Goal: Contribute content: Contribute content

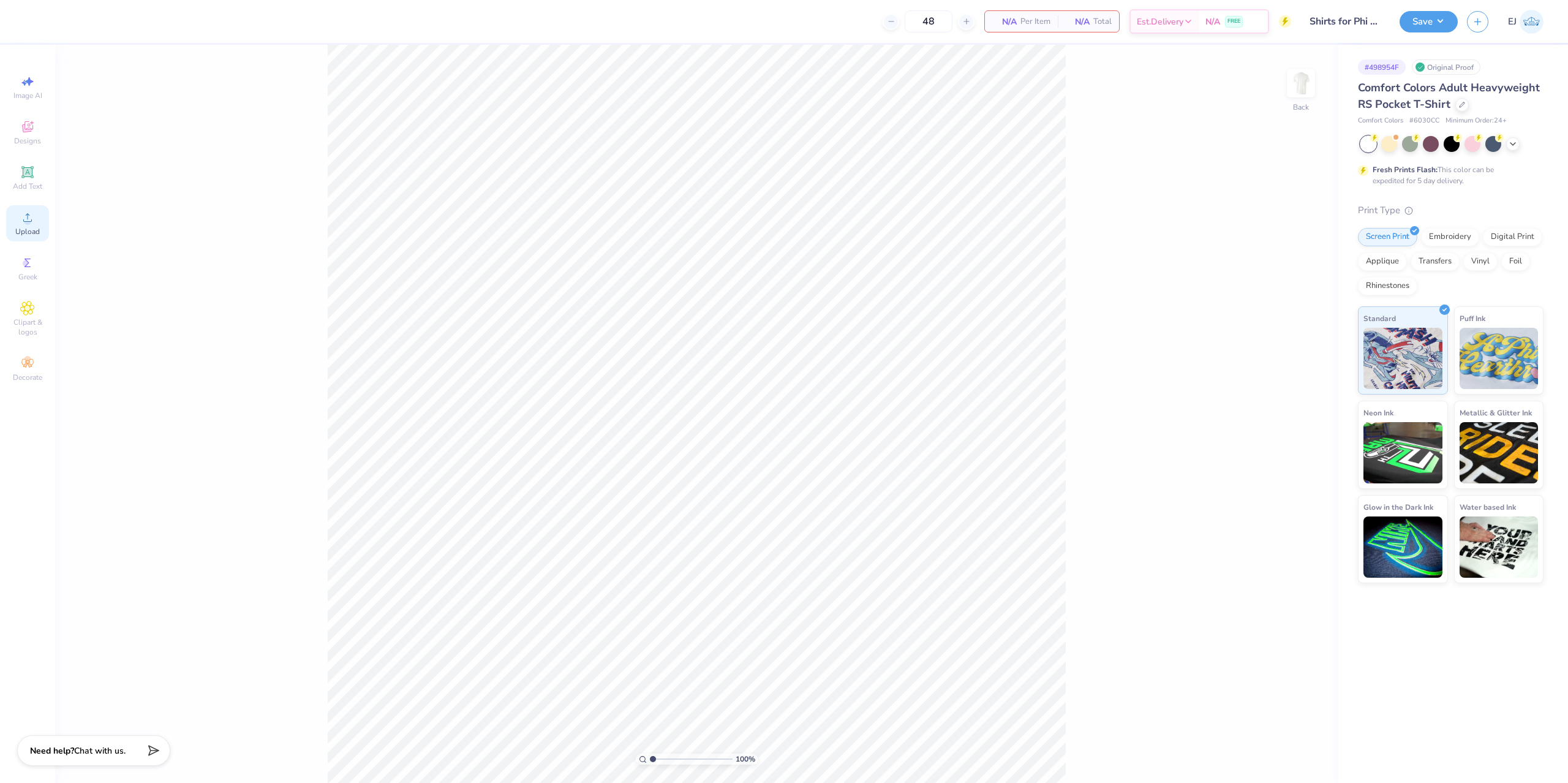
click at [33, 234] on span "Upload" at bounding box center [27, 231] width 24 height 10
click at [9, 221] on div "Upload" at bounding box center [27, 223] width 43 height 36
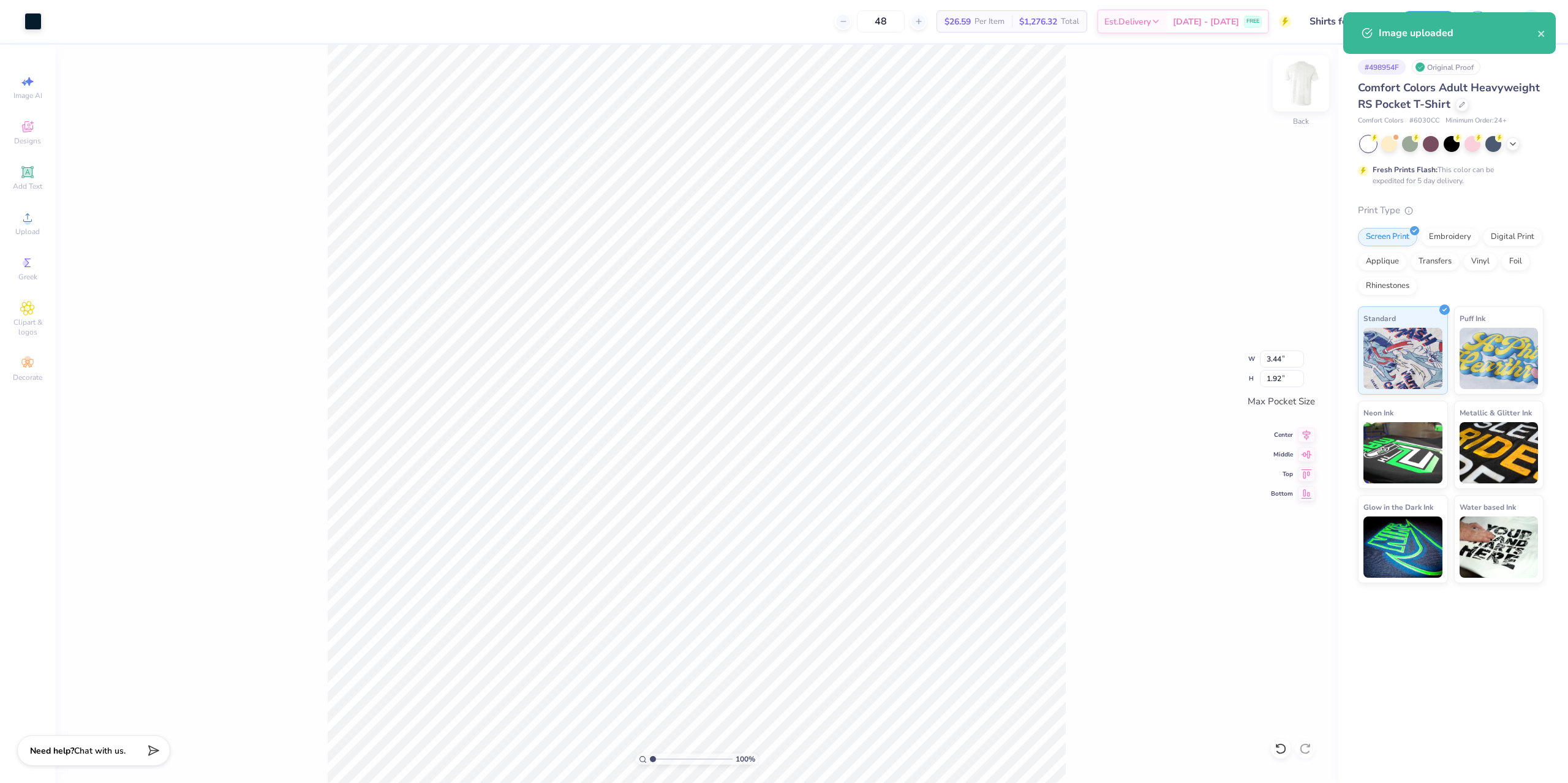
click at [1292, 102] on div at bounding box center [1300, 83] width 56 height 56
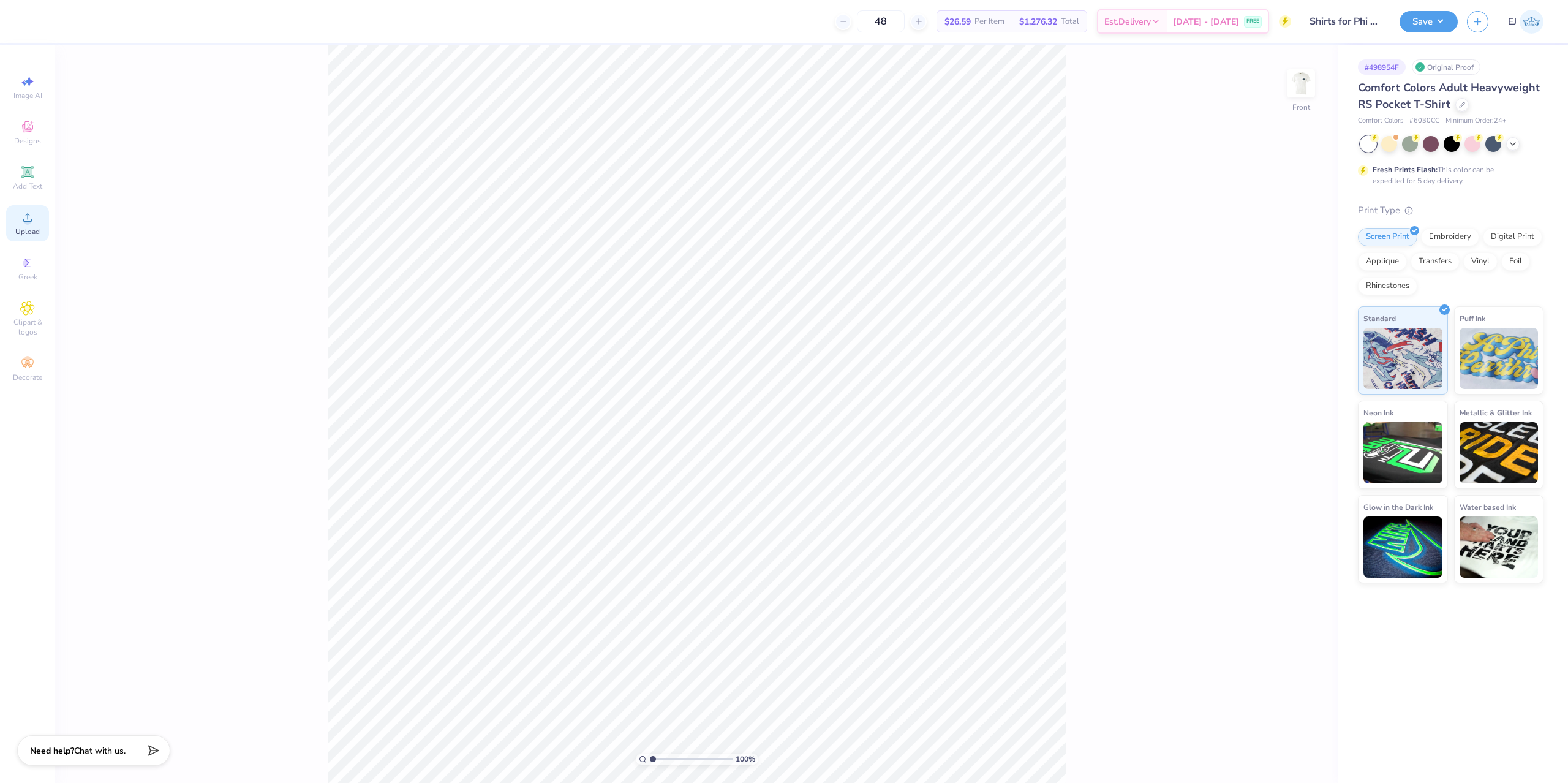
click at [26, 220] on circle at bounding box center [27, 222] width 7 height 7
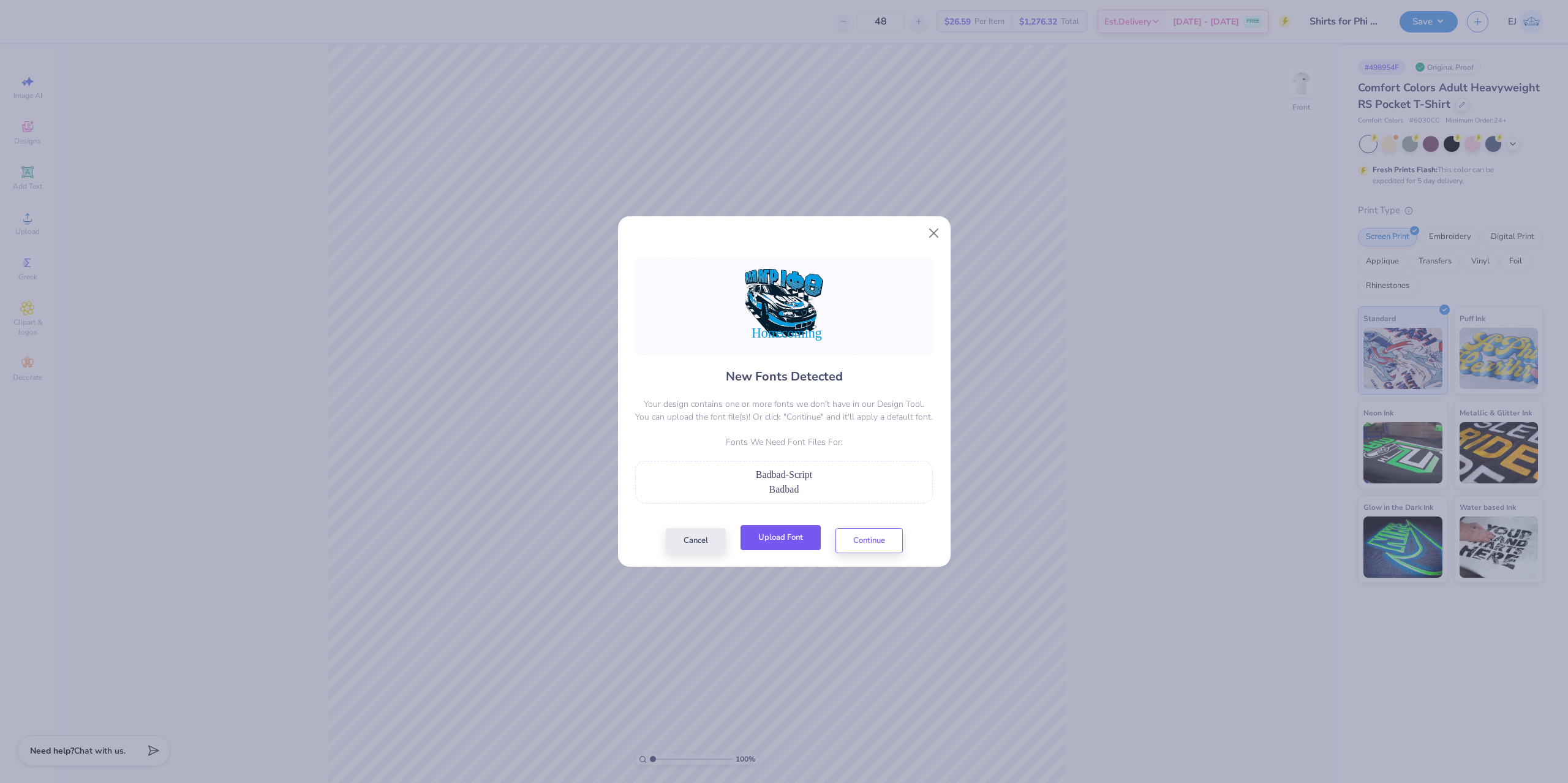
click at [778, 544] on button "Upload Font" at bounding box center [780, 538] width 80 height 25
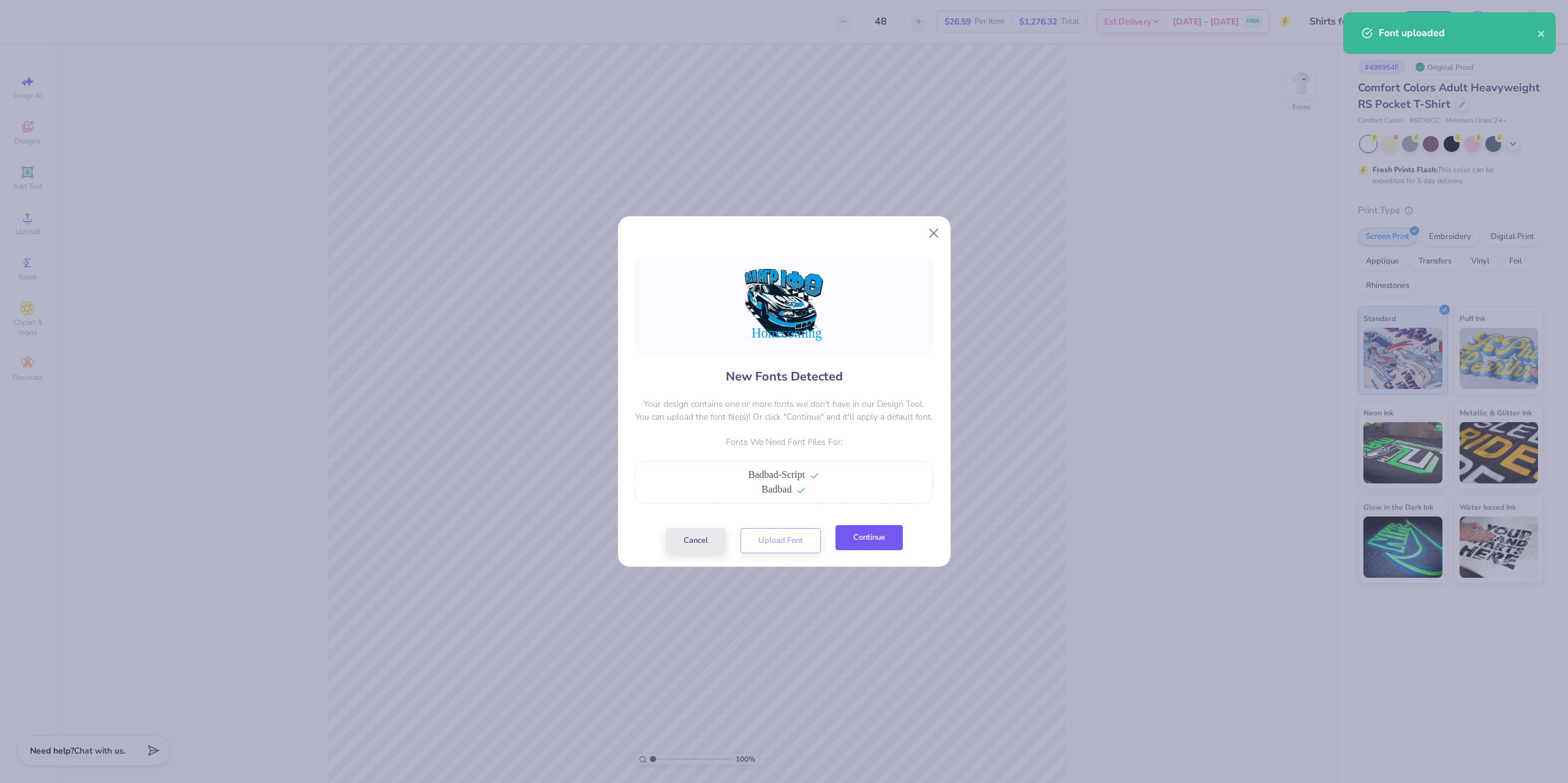
click at [857, 538] on button "Continue" at bounding box center [869, 538] width 67 height 25
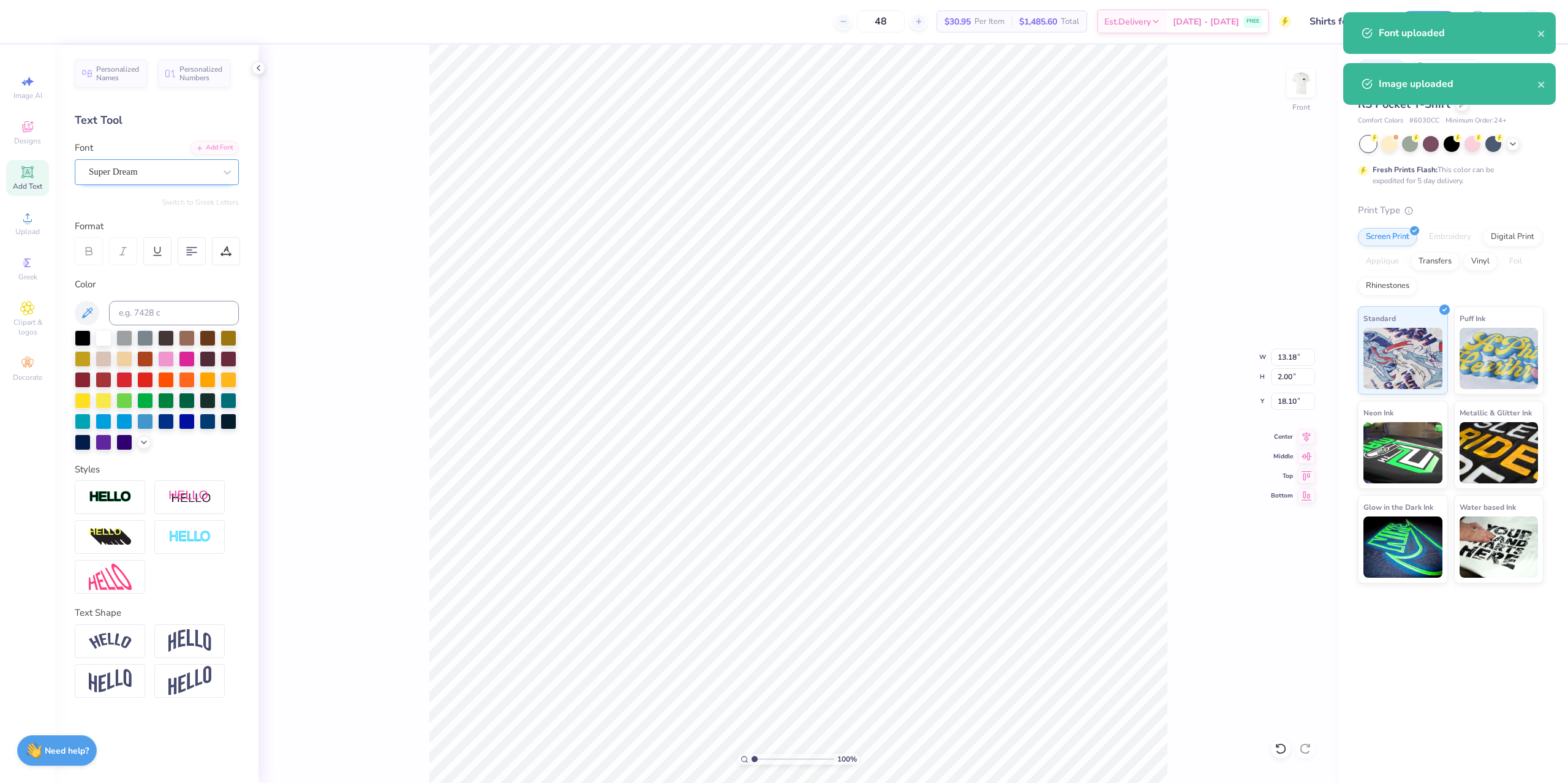
click at [154, 166] on div "Super Dream" at bounding box center [151, 172] width 129 height 19
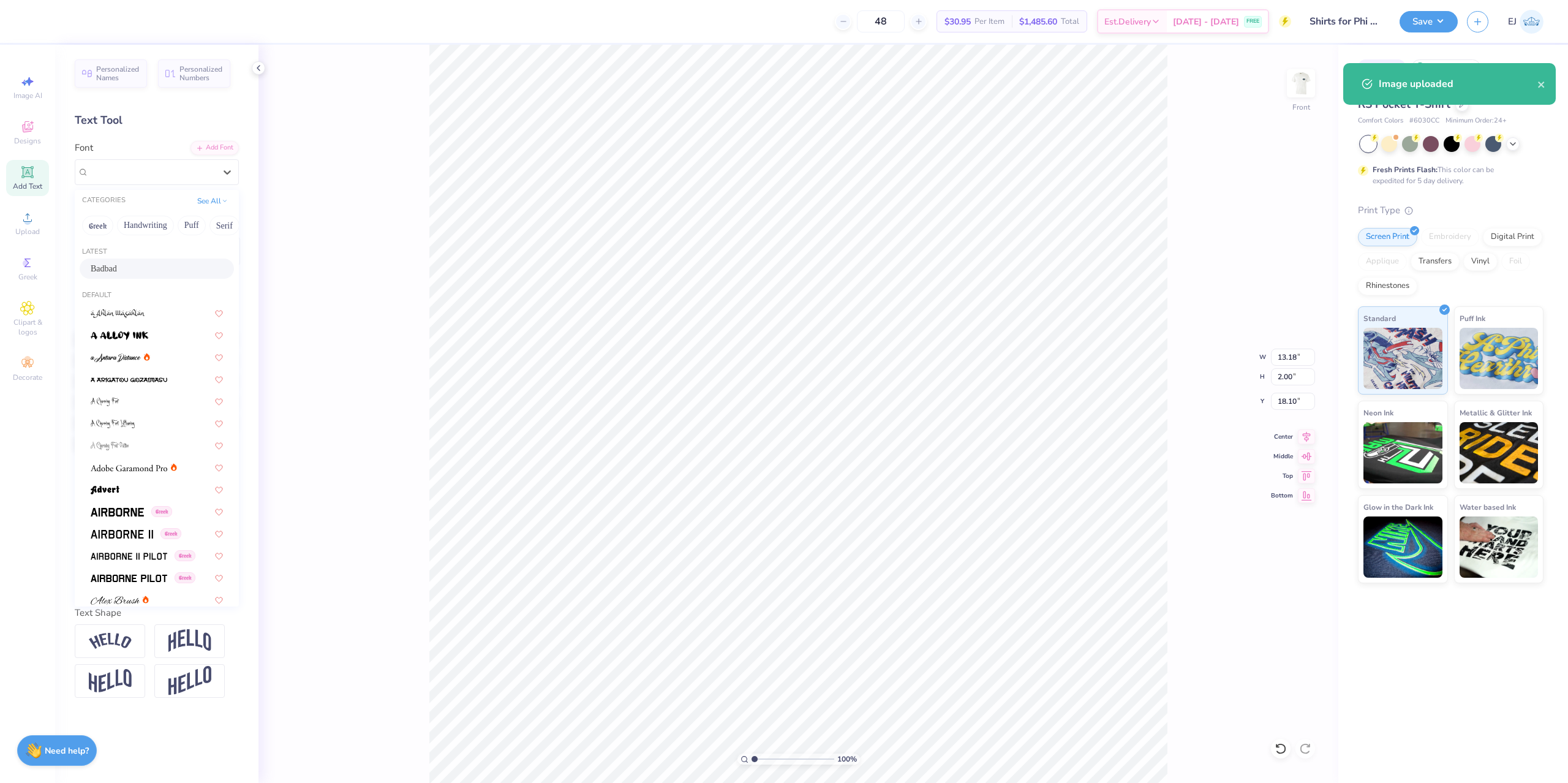
click at [150, 265] on div "Badbad" at bounding box center [157, 268] width 132 height 13
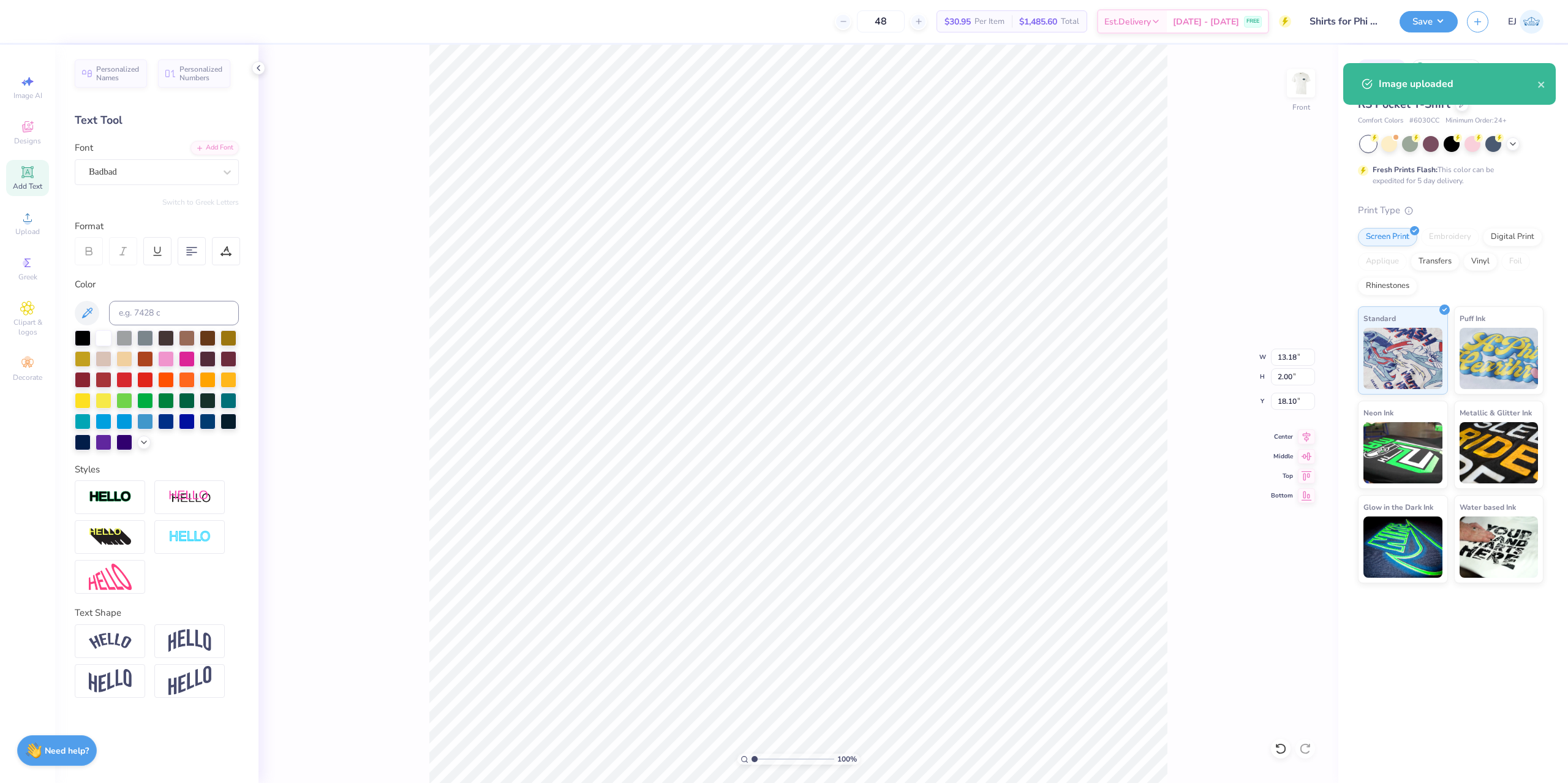
type input "10.86"
type input "2.79"
type input "17.67"
click at [107, 504] on img at bounding box center [110, 497] width 43 height 14
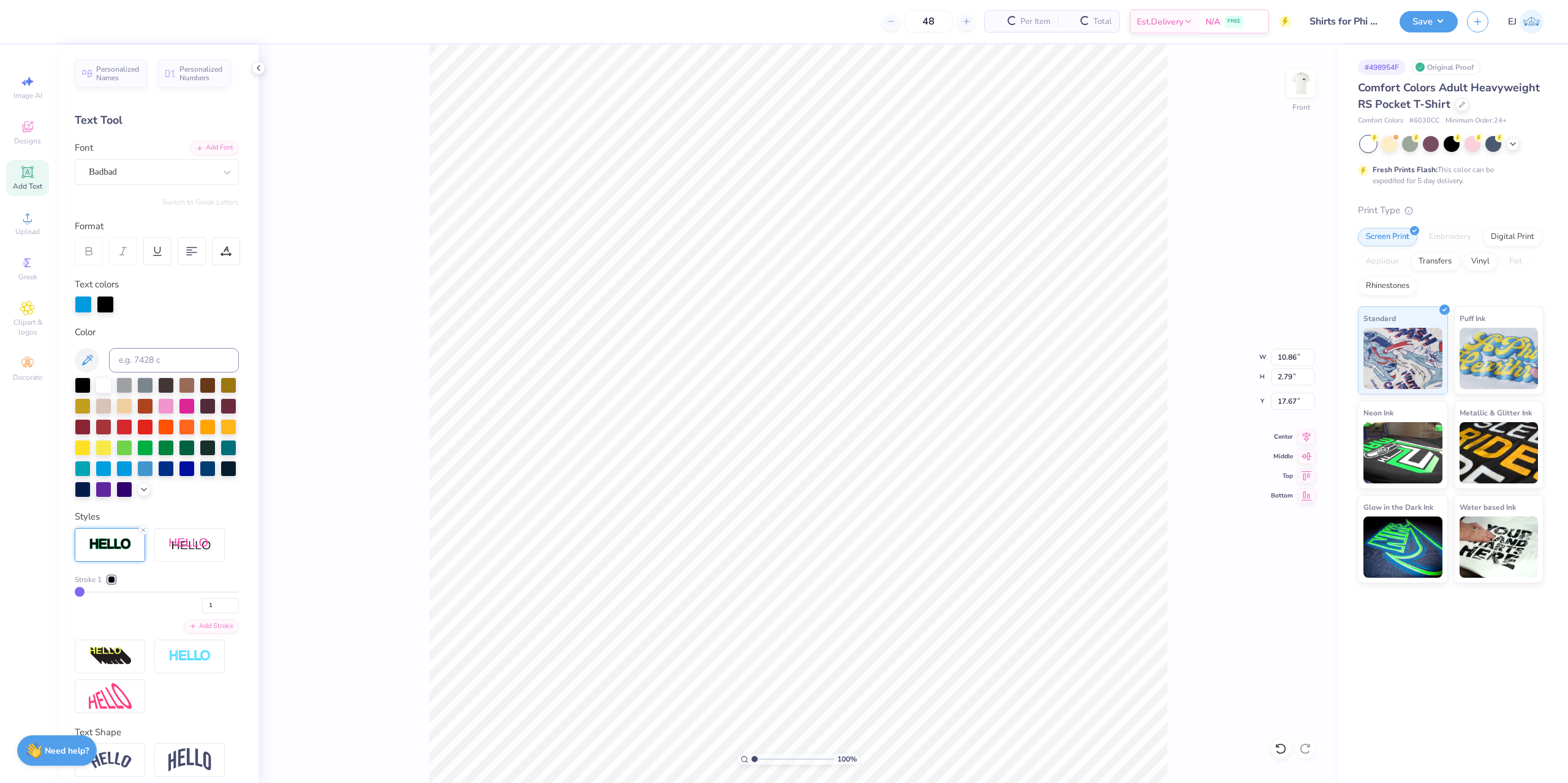
type input "10.88"
type input "2.81"
type input "17.66"
type input "2"
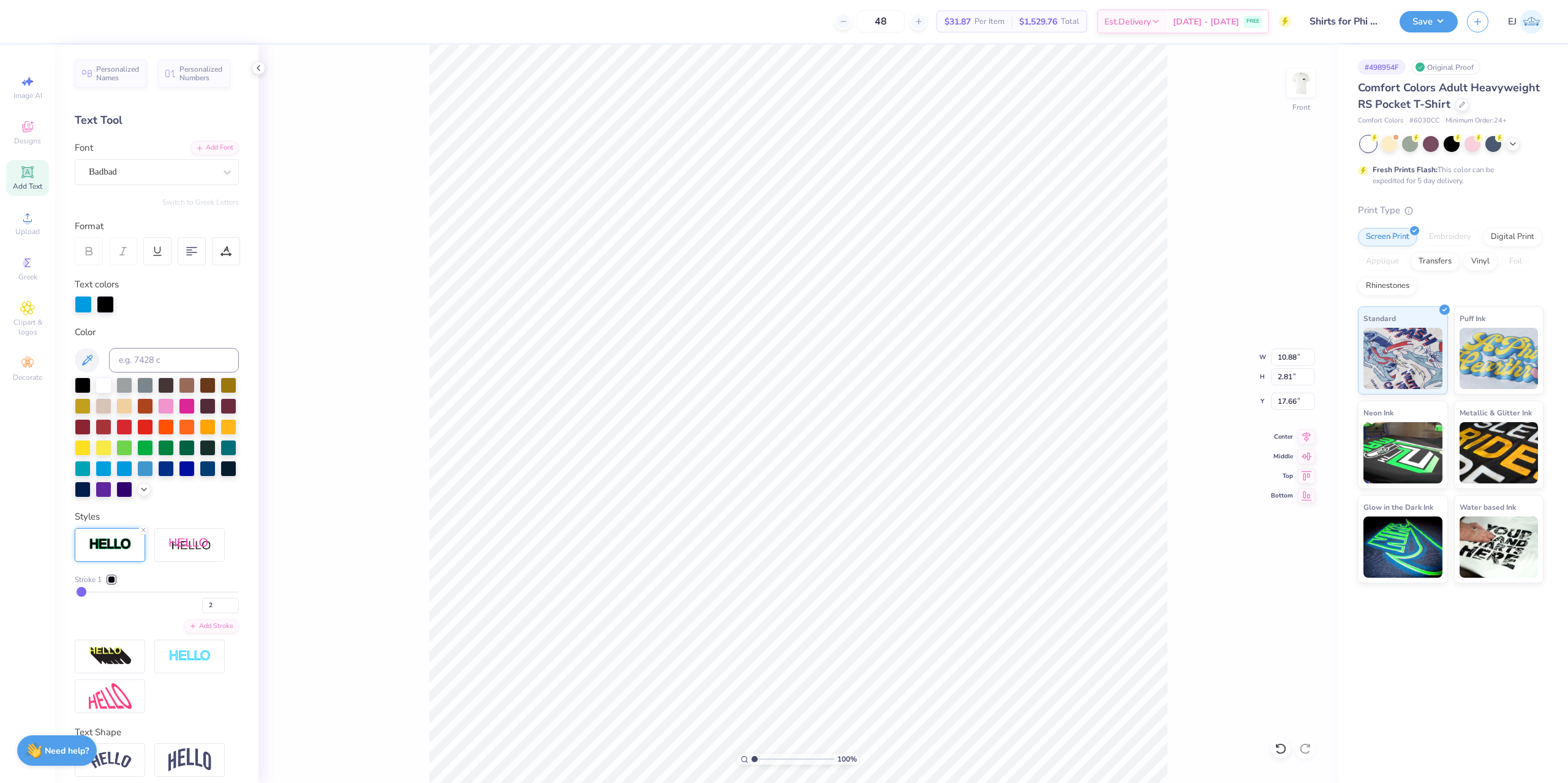
type input "3"
type input "4"
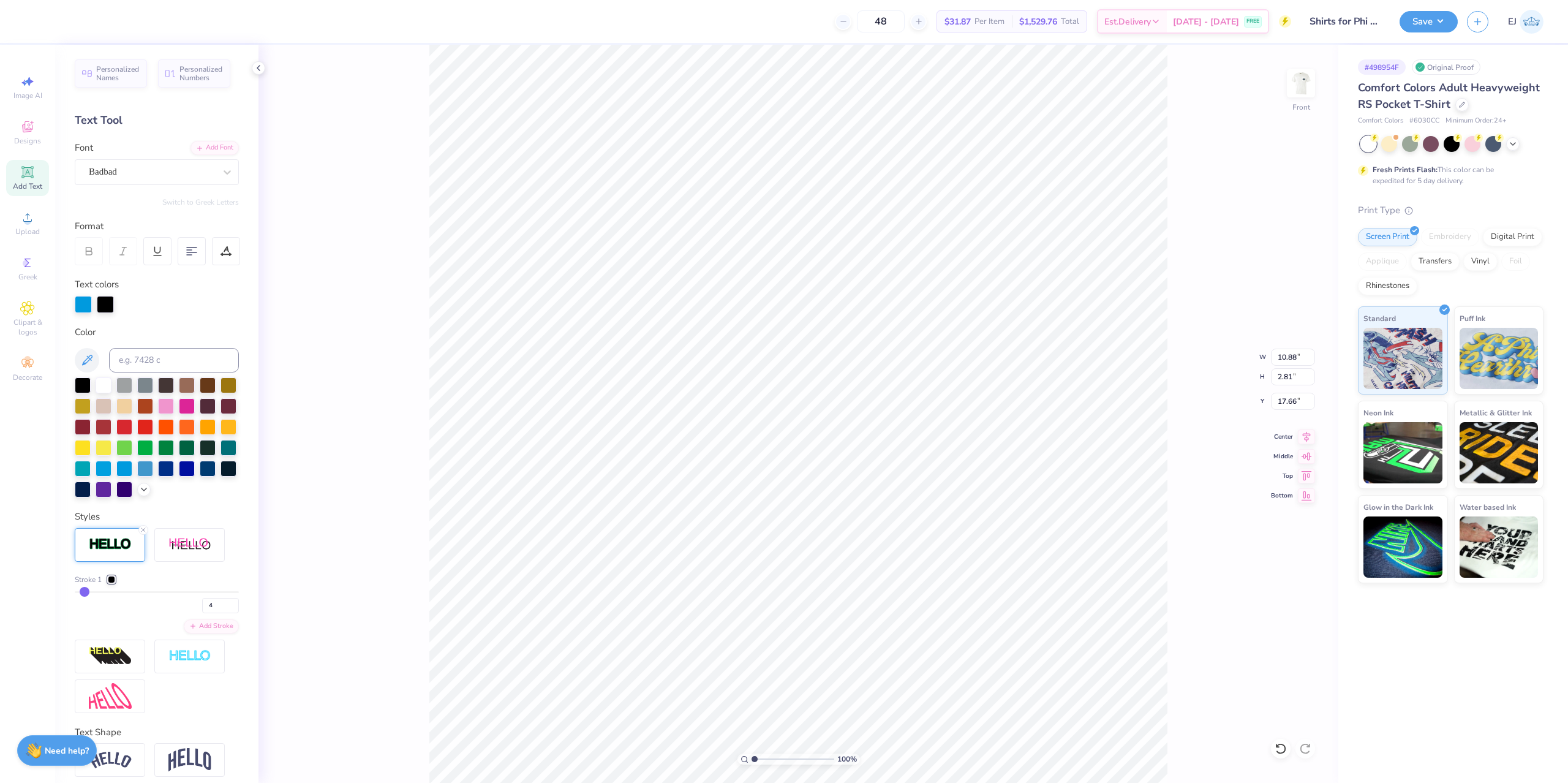
click at [83, 593] on input "range" at bounding box center [157, 592] width 164 height 2
type input "10.93"
type input "2.86"
type input "17.63"
click at [110, 304] on div at bounding box center [105, 304] width 17 height 17
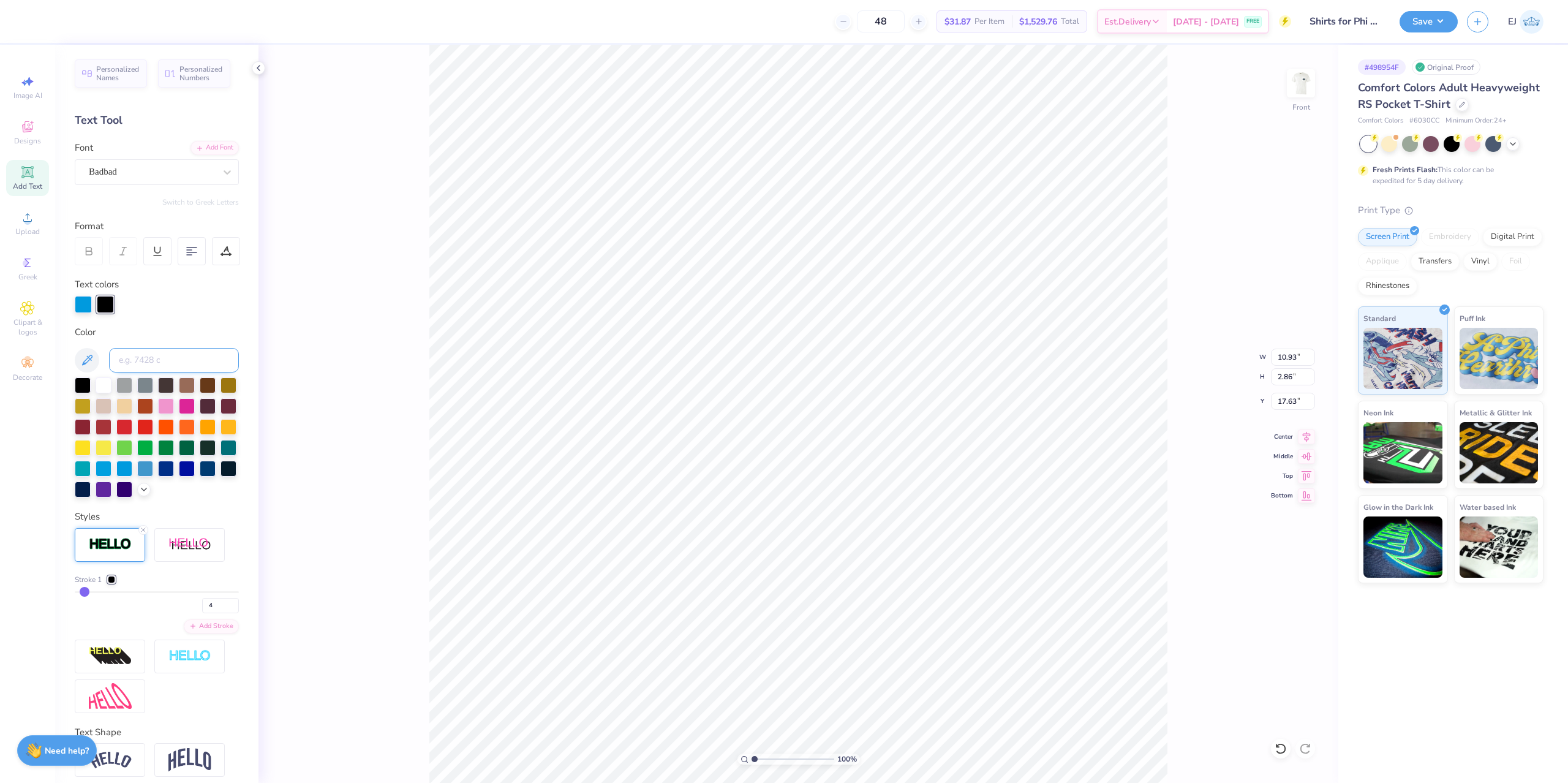
click at [141, 360] on input at bounding box center [174, 360] width 130 height 24
type input "2925"
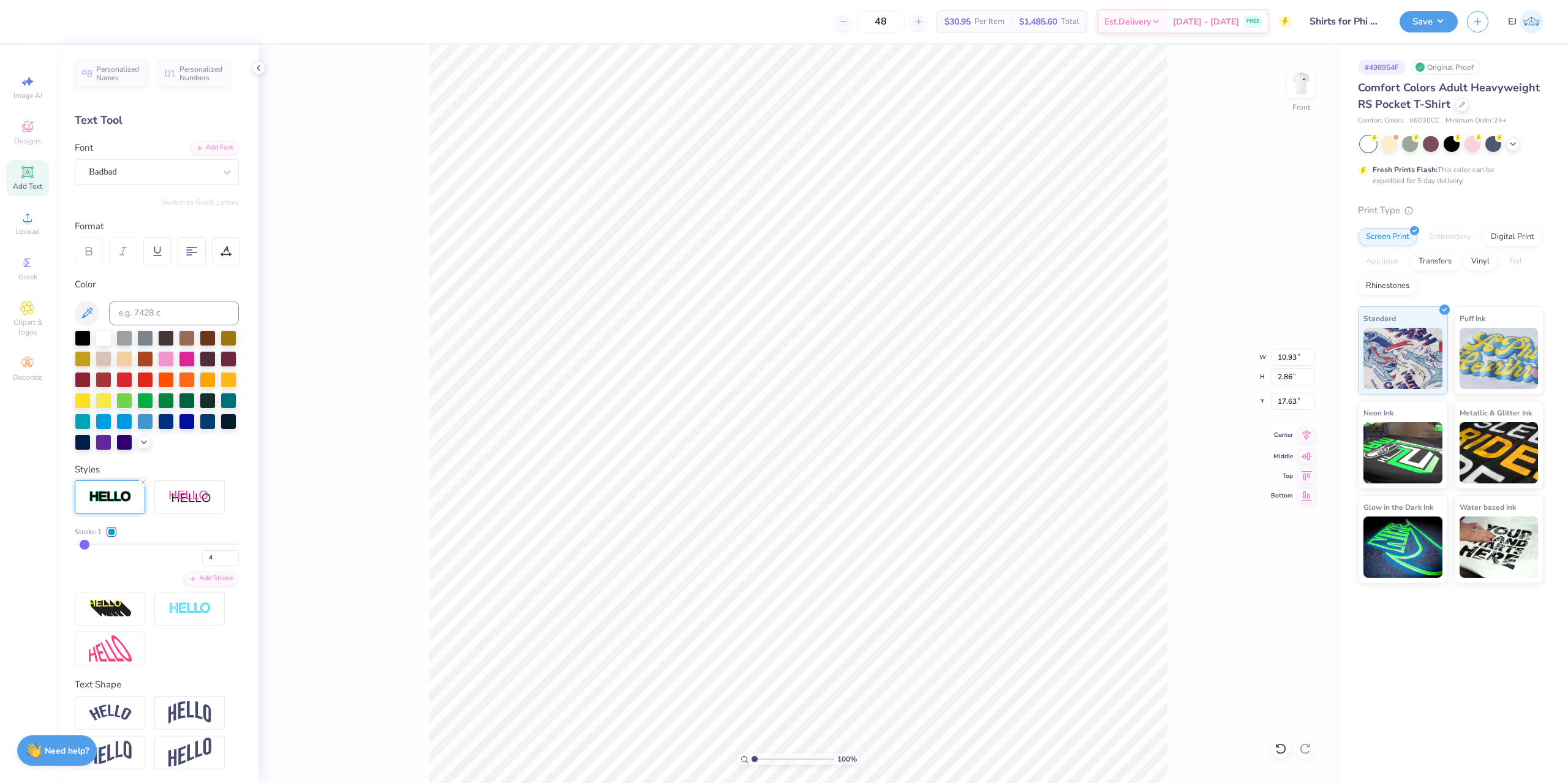
click at [1310, 431] on icon at bounding box center [1306, 435] width 17 height 15
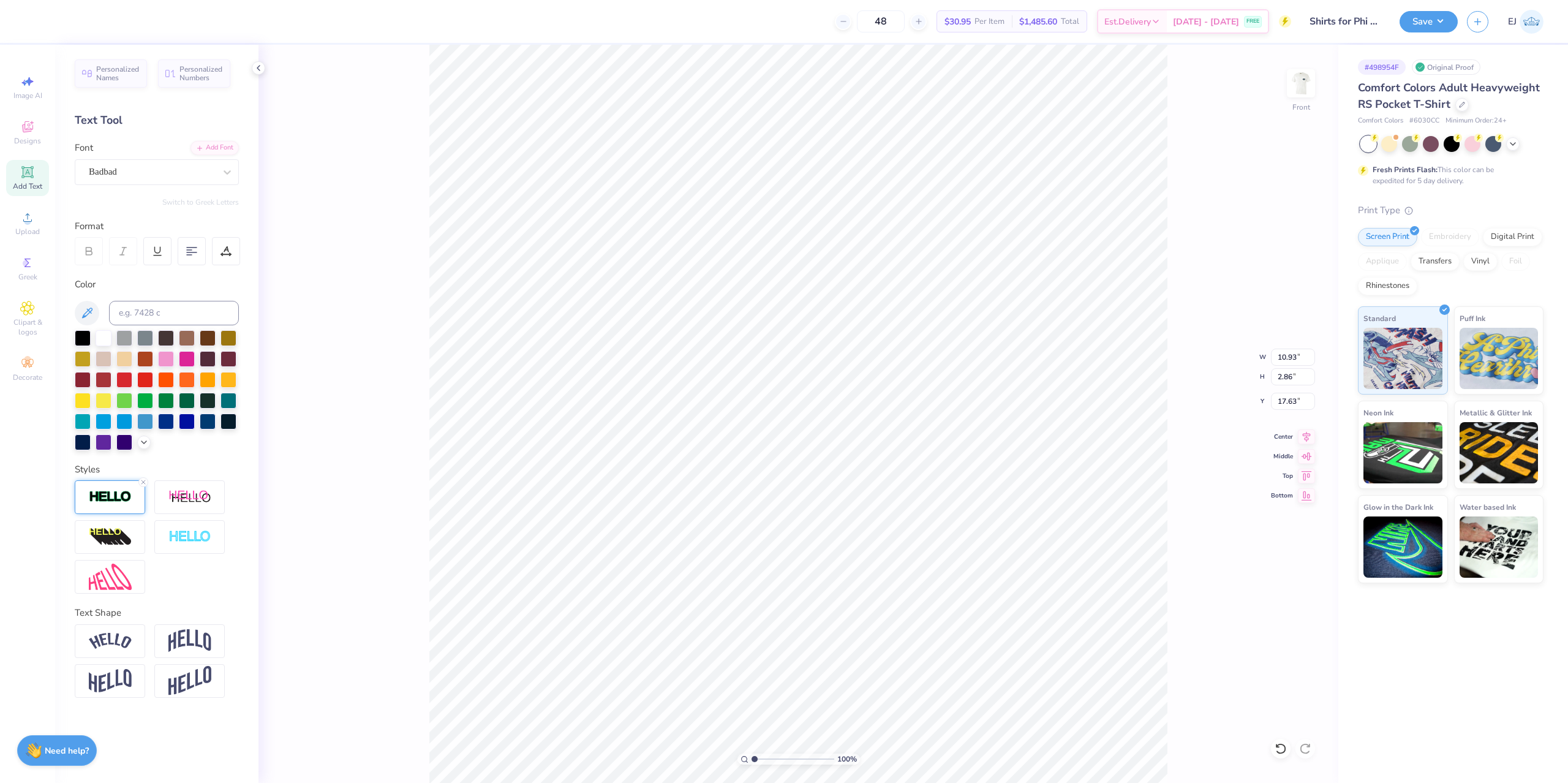
click at [125, 500] on img at bounding box center [110, 497] width 43 height 14
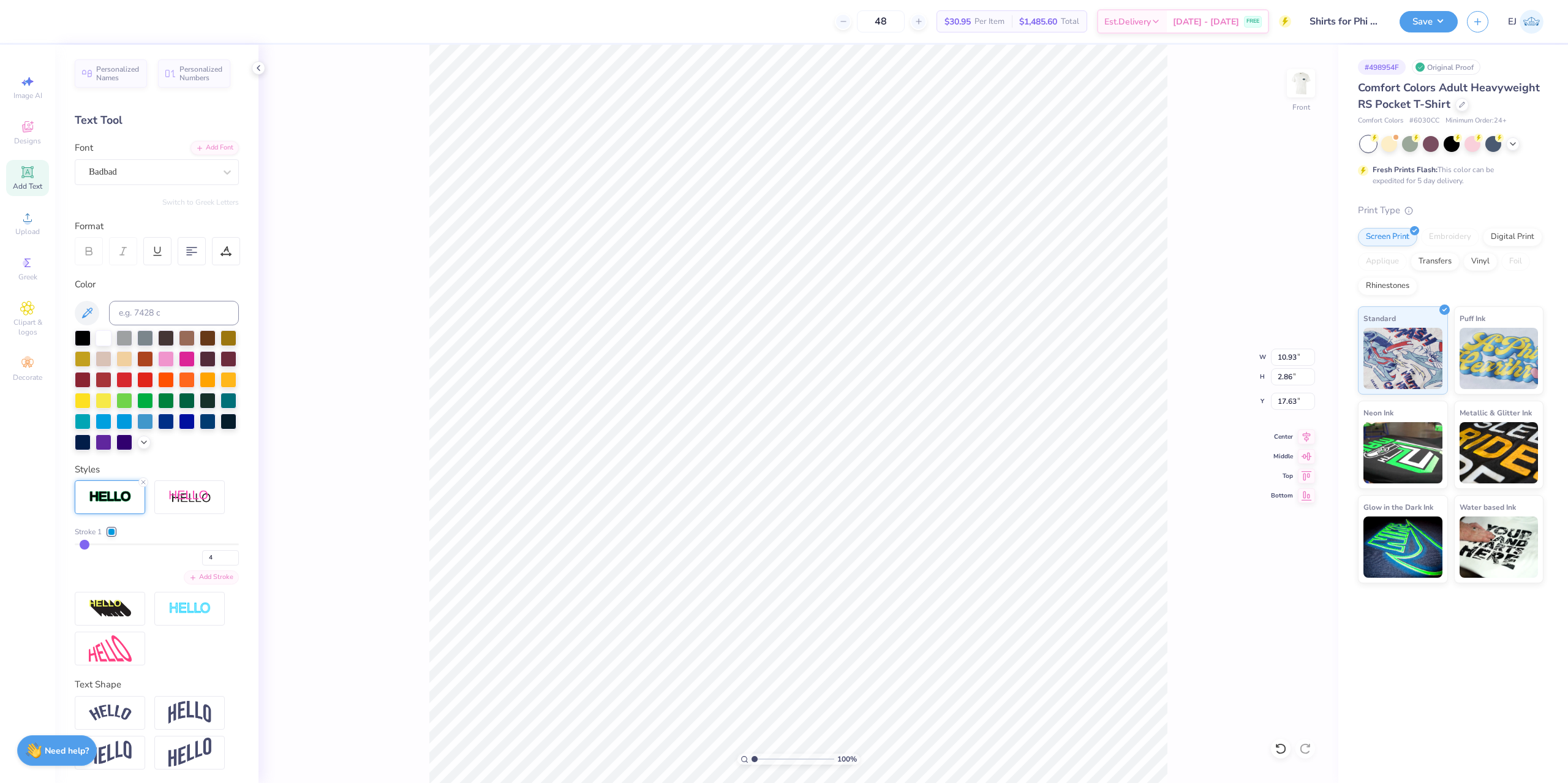
click at [202, 583] on div "Add Stroke" at bounding box center [211, 577] width 55 height 14
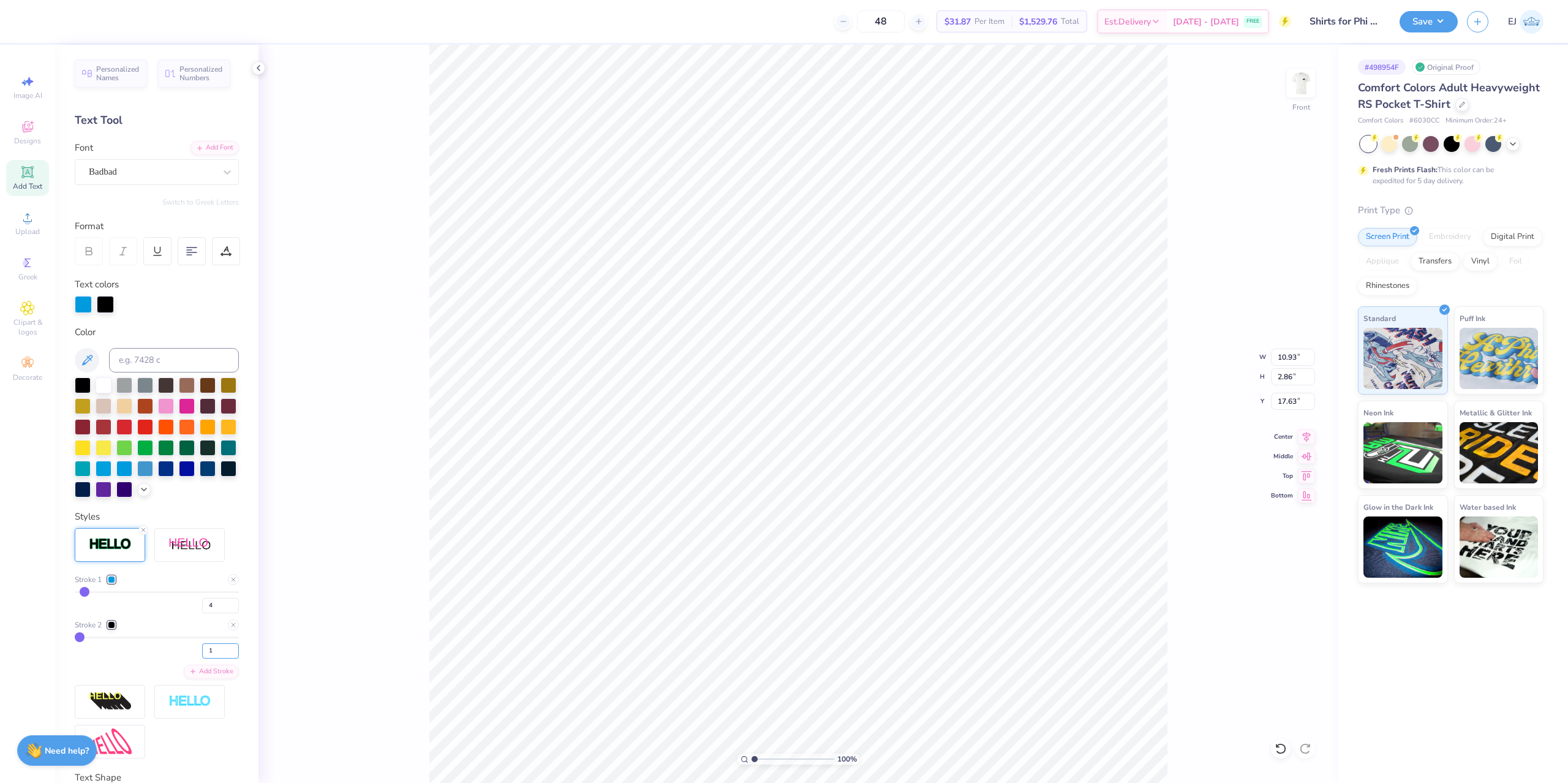
drag, startPoint x: 215, startPoint y: 645, endPoint x: 81, endPoint y: 638, distance: 134.2
click at [202, 643] on input "1" at bounding box center [221, 651] width 37 height 15
type input "8"
type input "11.00"
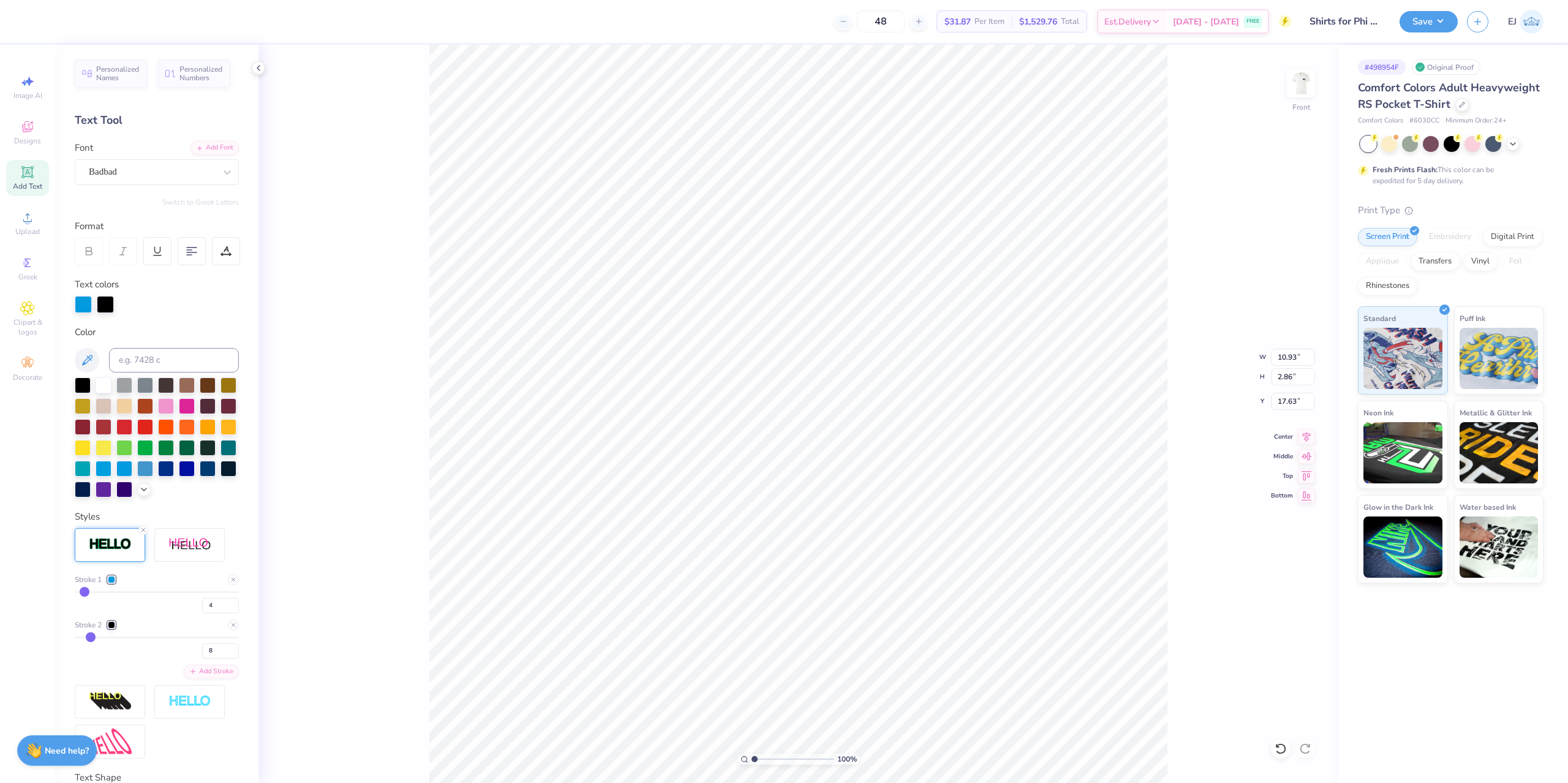
type input "2.94"
type input "17.60"
type input "13.01"
type input "11.22"
type input "8.40"
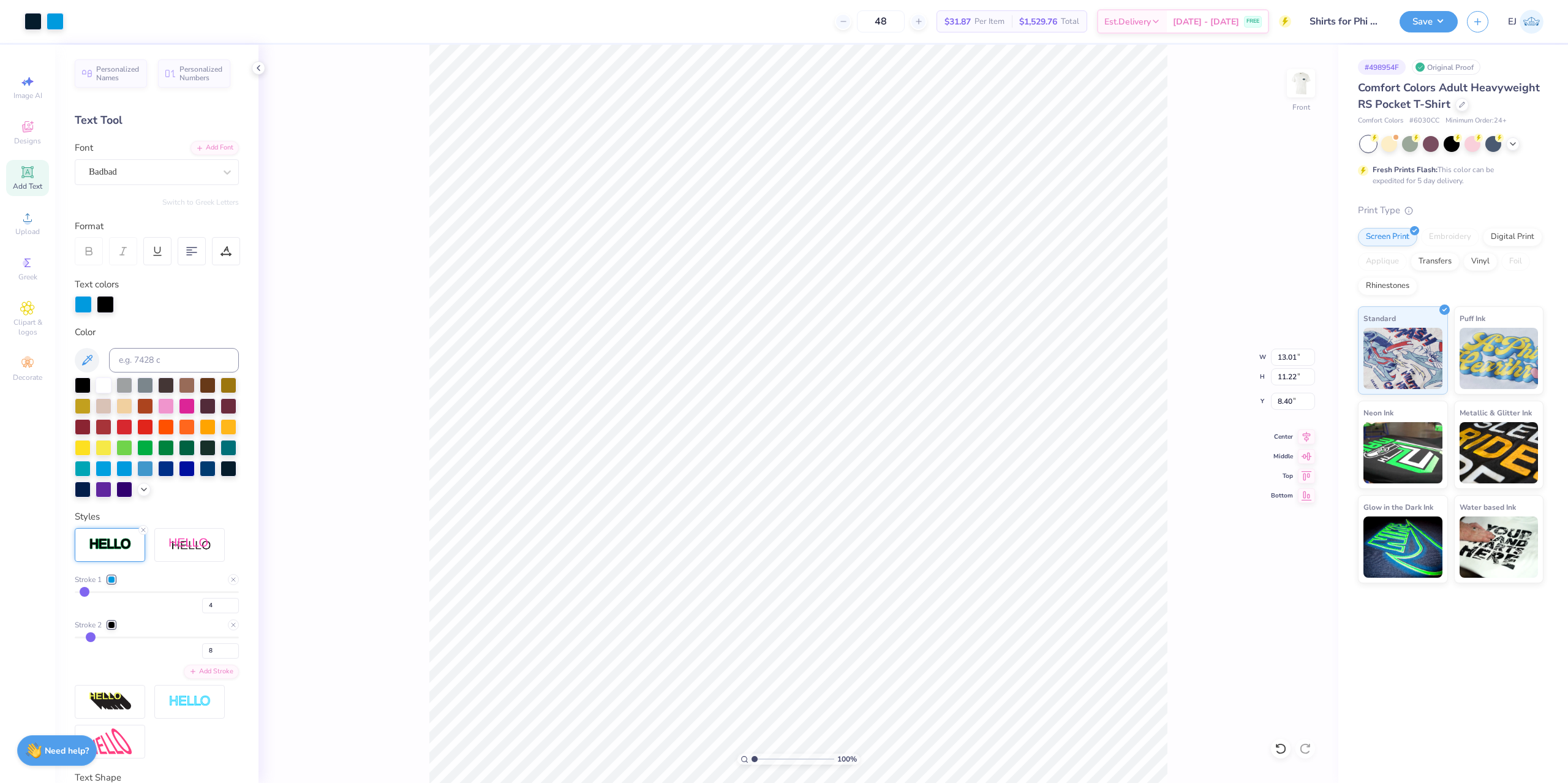
type input "11.00"
type input "2.94"
type input "17.60"
click at [107, 305] on div at bounding box center [105, 304] width 17 height 17
click at [155, 356] on input at bounding box center [174, 360] width 130 height 24
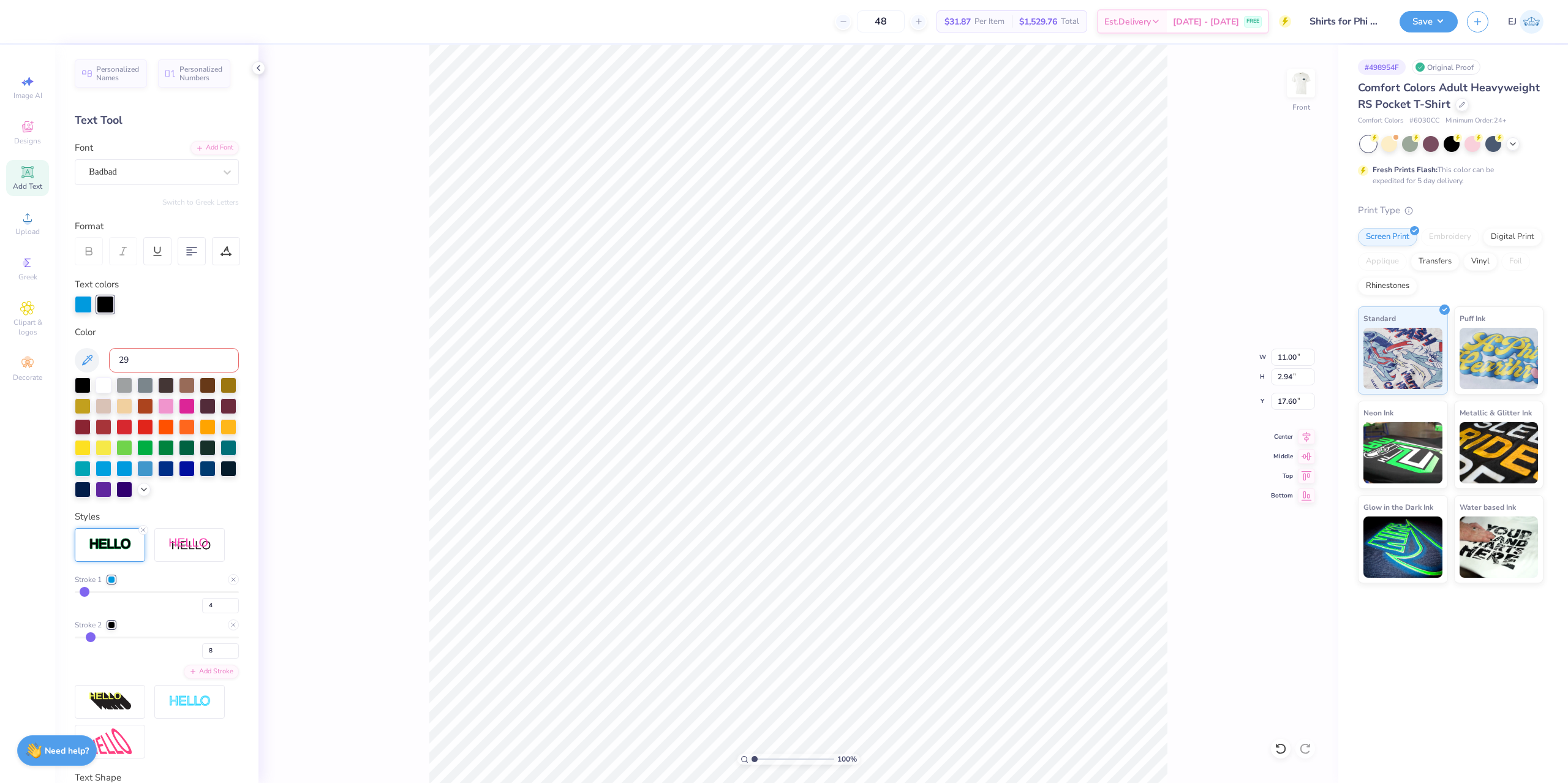
type input "296"
click at [98, 541] on img at bounding box center [110, 544] width 43 height 14
drag, startPoint x: 214, startPoint y: 653, endPoint x: 281, endPoint y: 684, distance: 73.8
click at [202, 659] on input "8" at bounding box center [221, 651] width 37 height 15
type input "12"
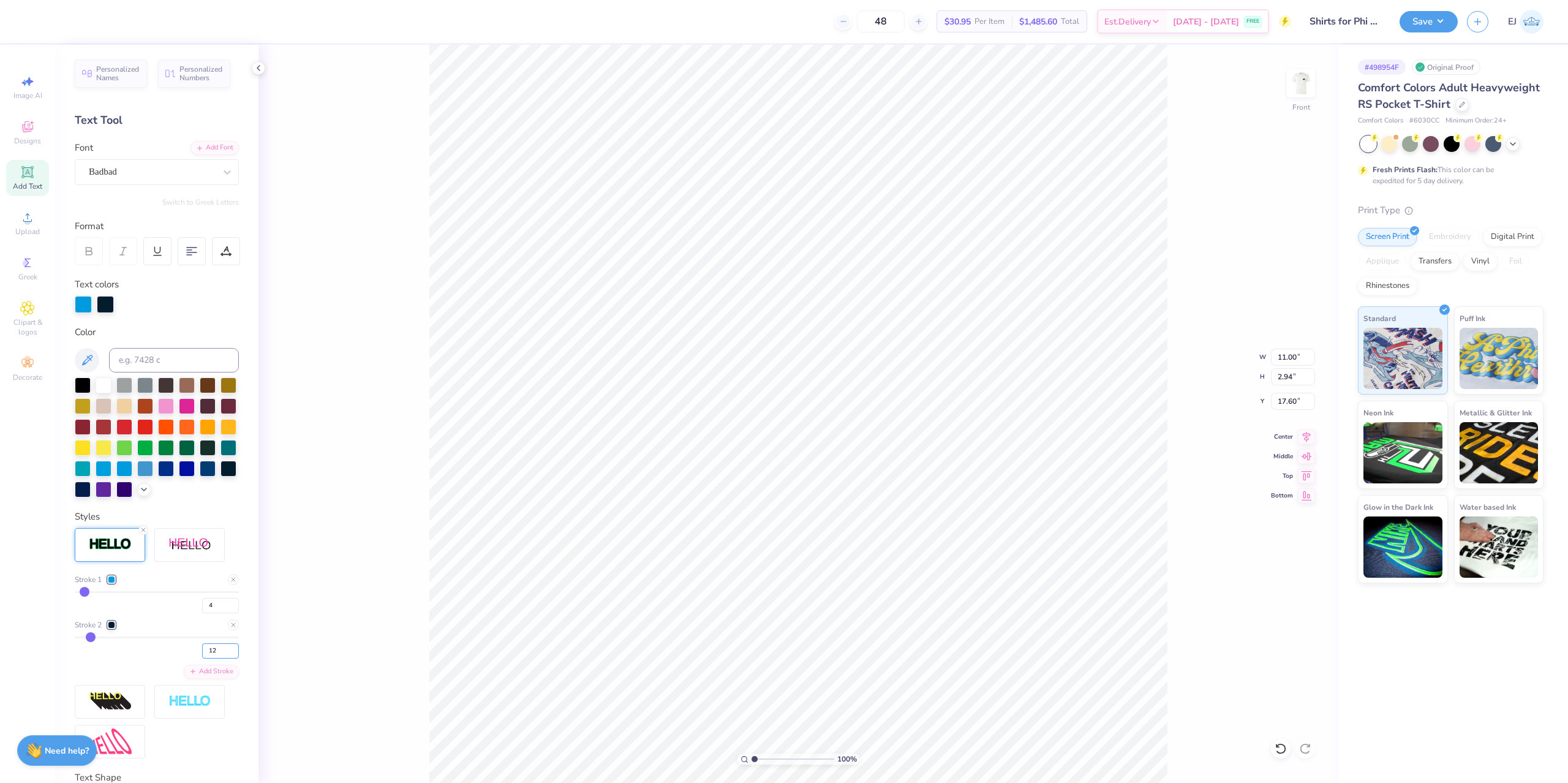
type input "12"
type input "11.08"
type input "3.01"
type input "17.56"
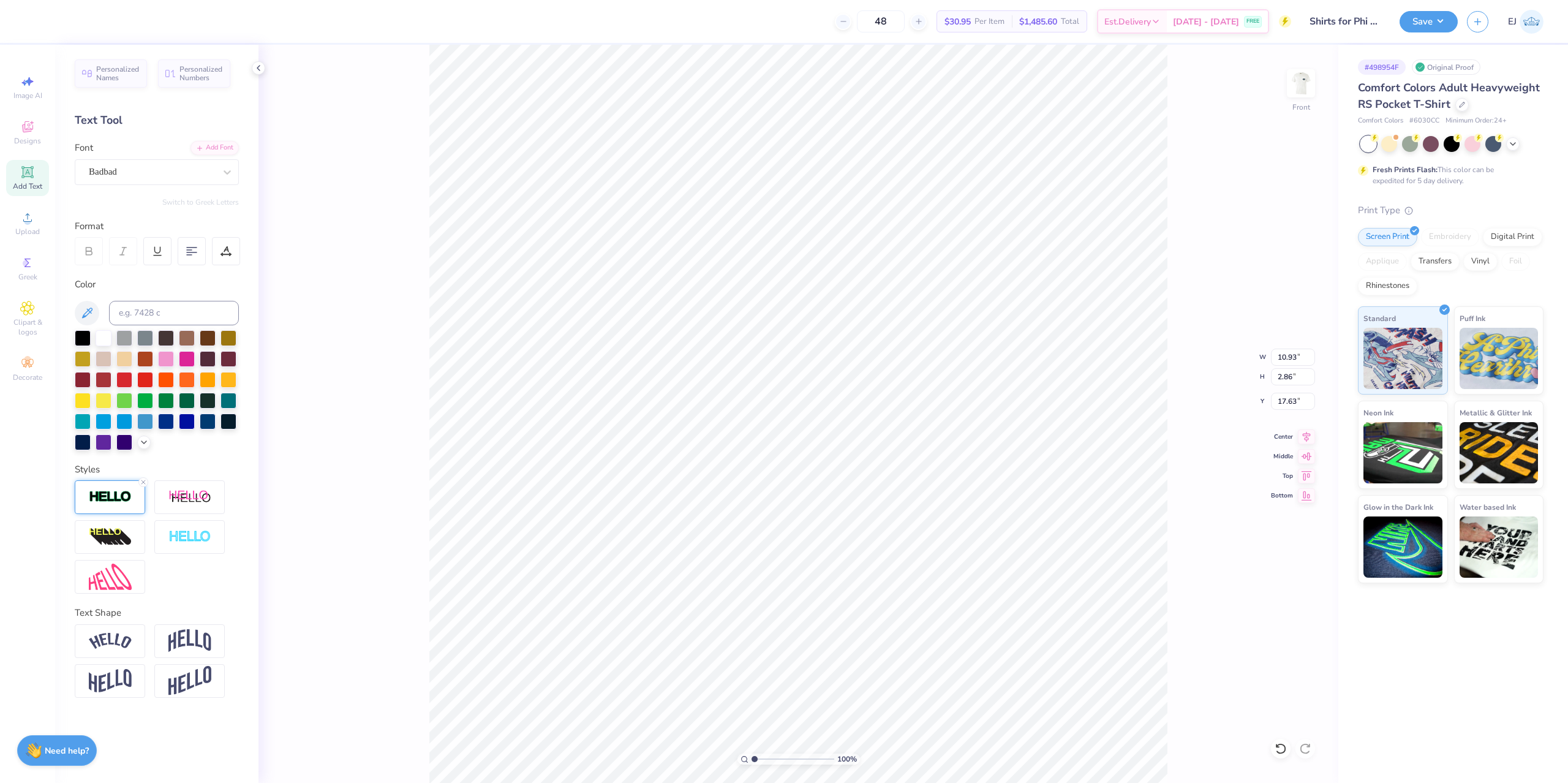
click at [122, 504] on img at bounding box center [110, 497] width 43 height 14
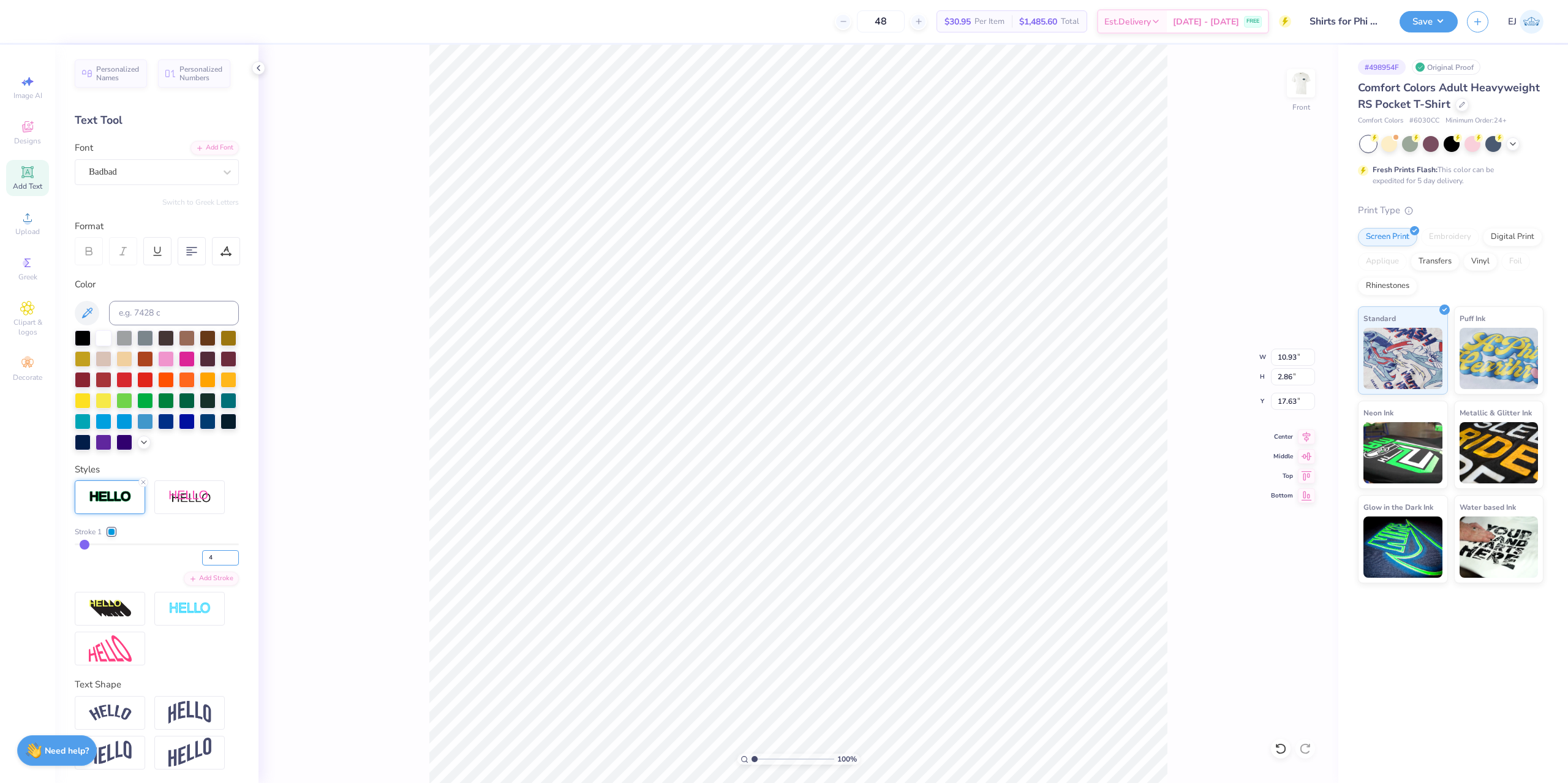
drag, startPoint x: 214, startPoint y: 565, endPoint x: 169, endPoint y: 563, distance: 45.0
click at [202, 565] on input "4" at bounding box center [221, 557] width 37 height 15
type input "3"
type input "10.91"
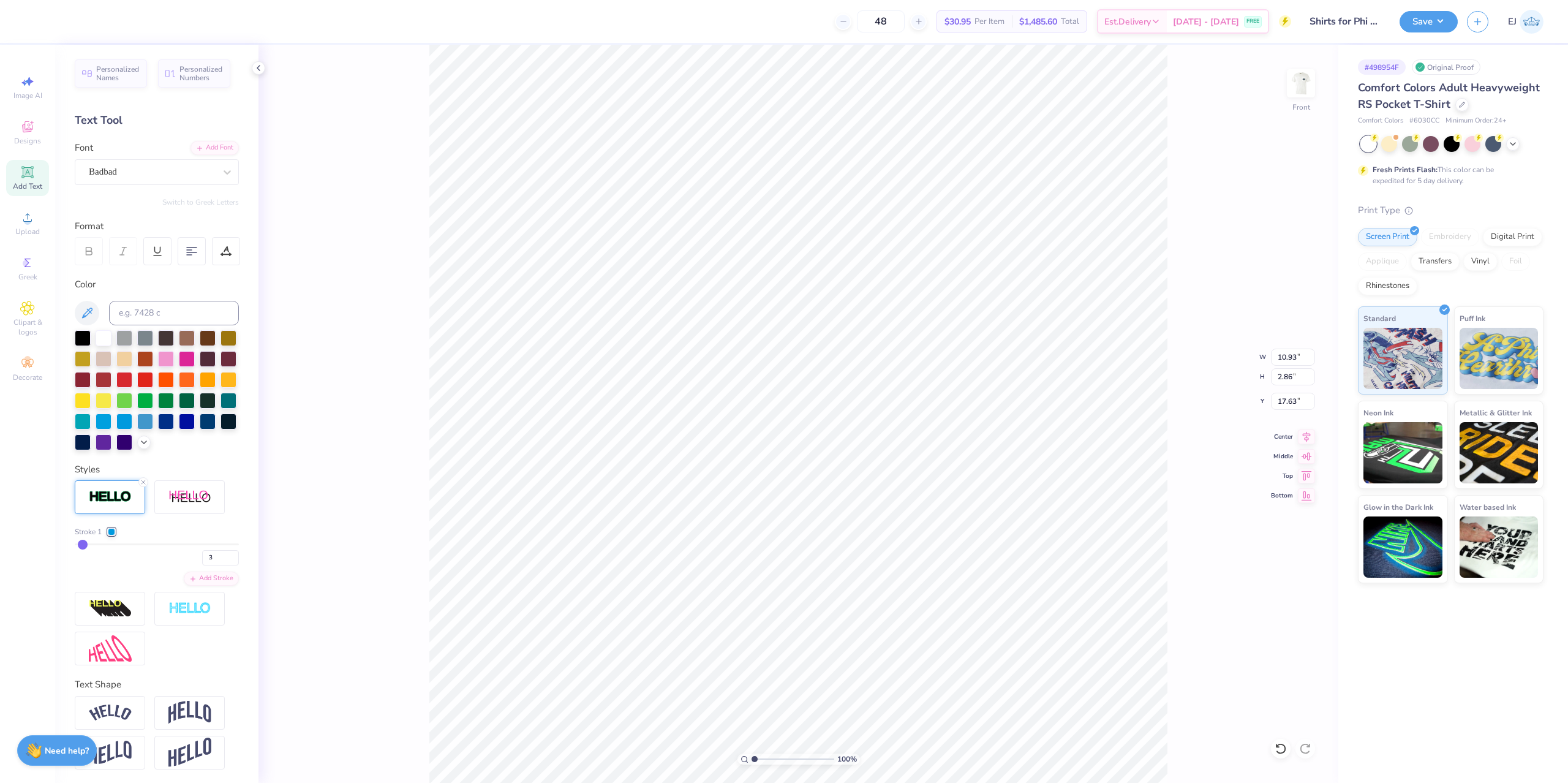
type input "2.84"
type input "17.64"
drag, startPoint x: 215, startPoint y: 565, endPoint x: 188, endPoint y: 566, distance: 27.0
click at [202, 565] on input "3" at bounding box center [221, 557] width 37 height 15
type input "2"
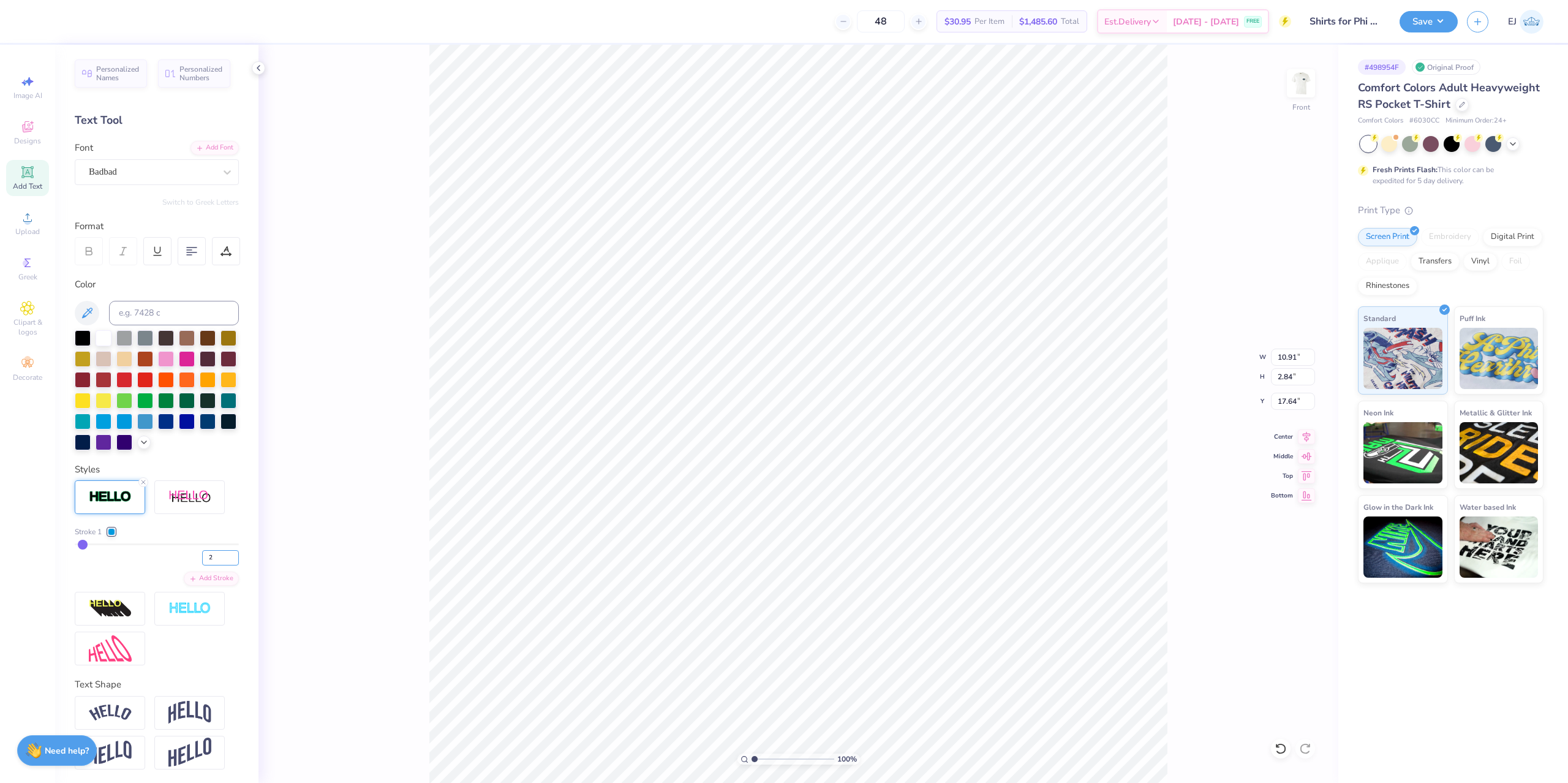
type input "2"
type input "10.90"
type input "2.83"
type input "17.65"
drag, startPoint x: 219, startPoint y: 557, endPoint x: 116, endPoint y: 524, distance: 108.2
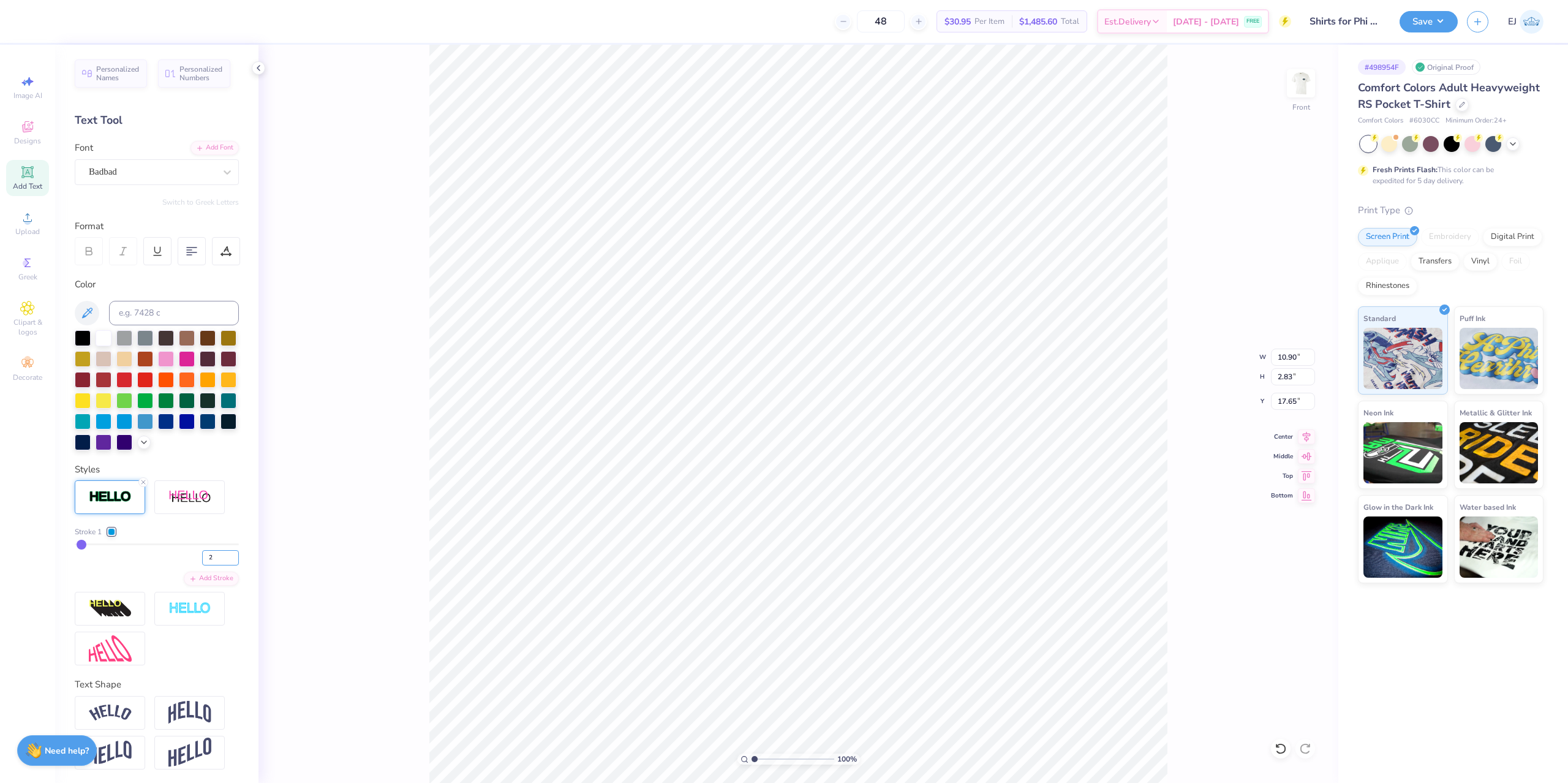
click at [202, 552] on input "2" at bounding box center [221, 557] width 37 height 15
type input "1"
type input "10.88"
type input "2.81"
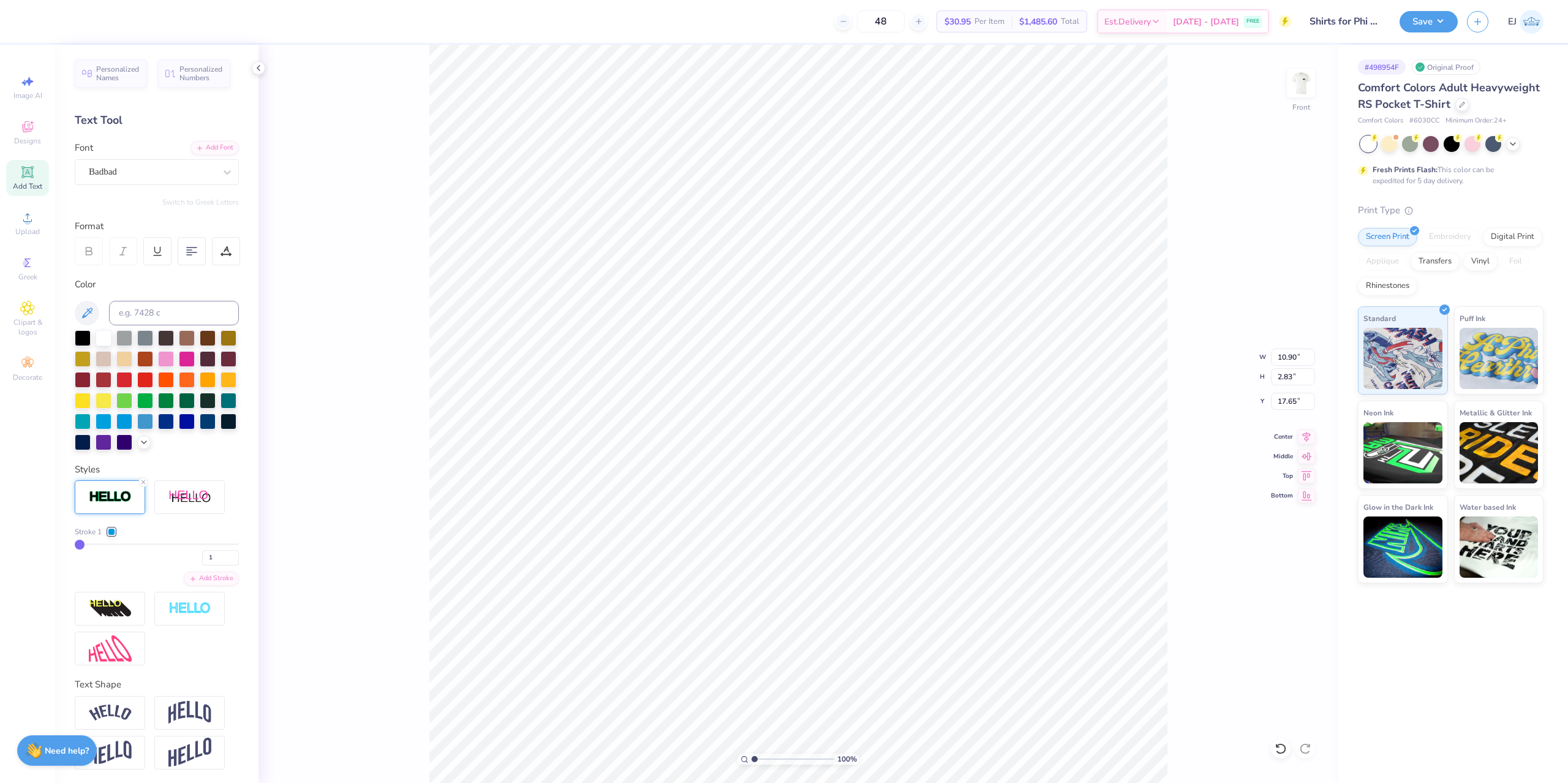
type input "17.66"
type input "10.90"
type input "2.83"
type input "17.65"
type input "10.91"
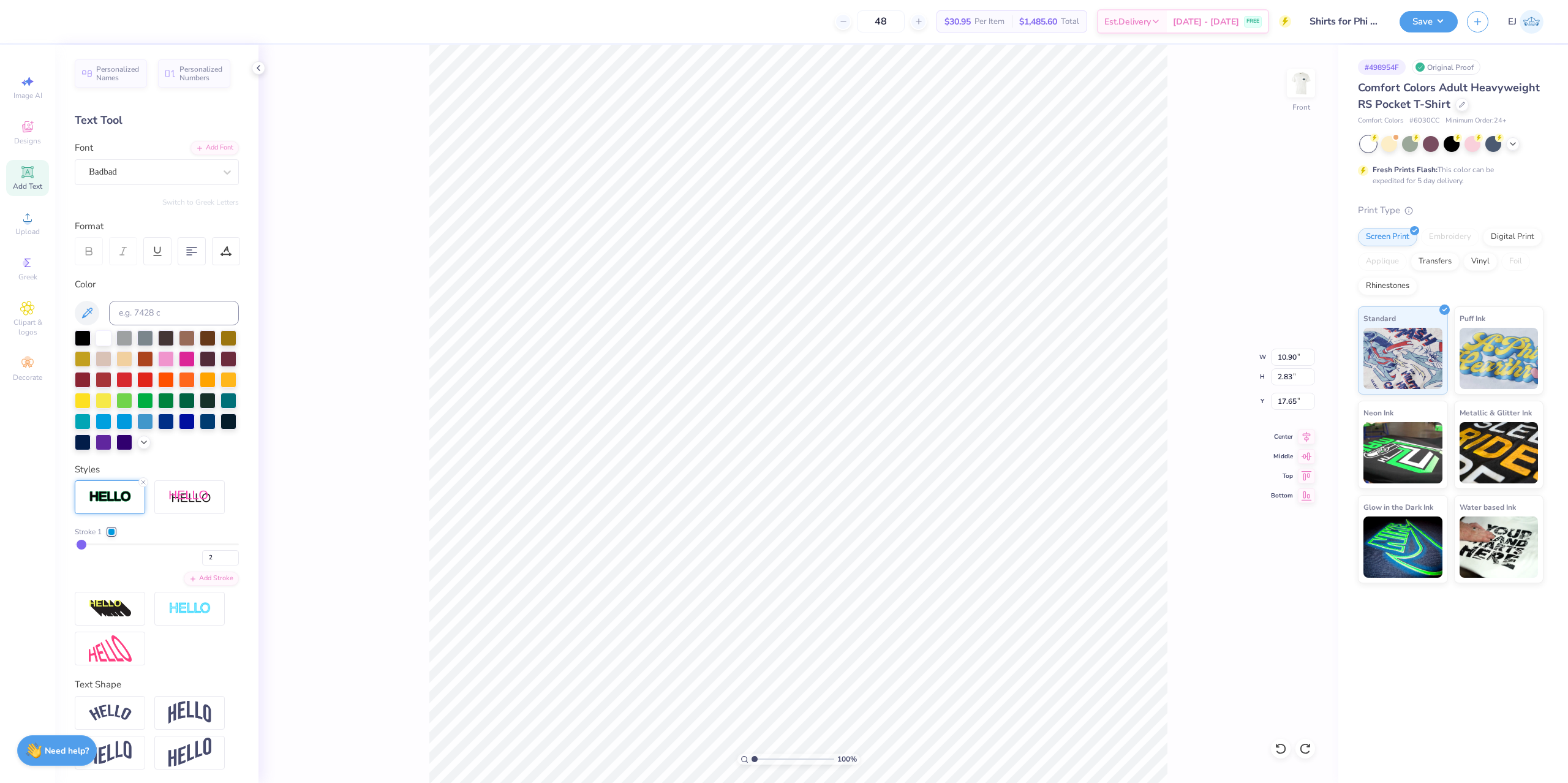
type input "2.84"
type input "17.64"
type input "10.93"
type input "2.86"
type input "17.63"
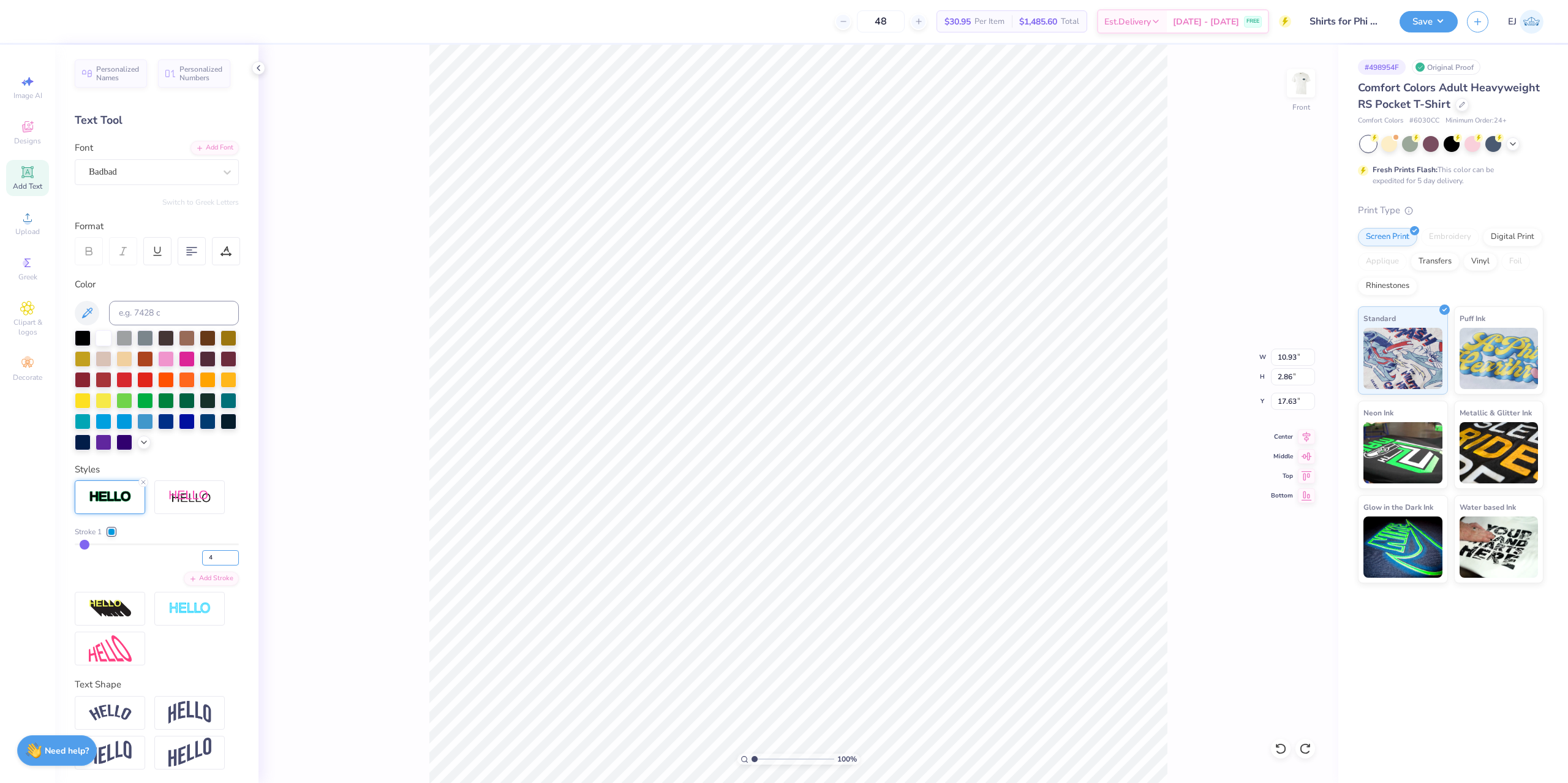
drag, startPoint x: 216, startPoint y: 562, endPoint x: 173, endPoint y: 556, distance: 43.4
click at [202, 559] on input "4" at bounding box center [221, 557] width 37 height 15
type input "2"
type input "10.90"
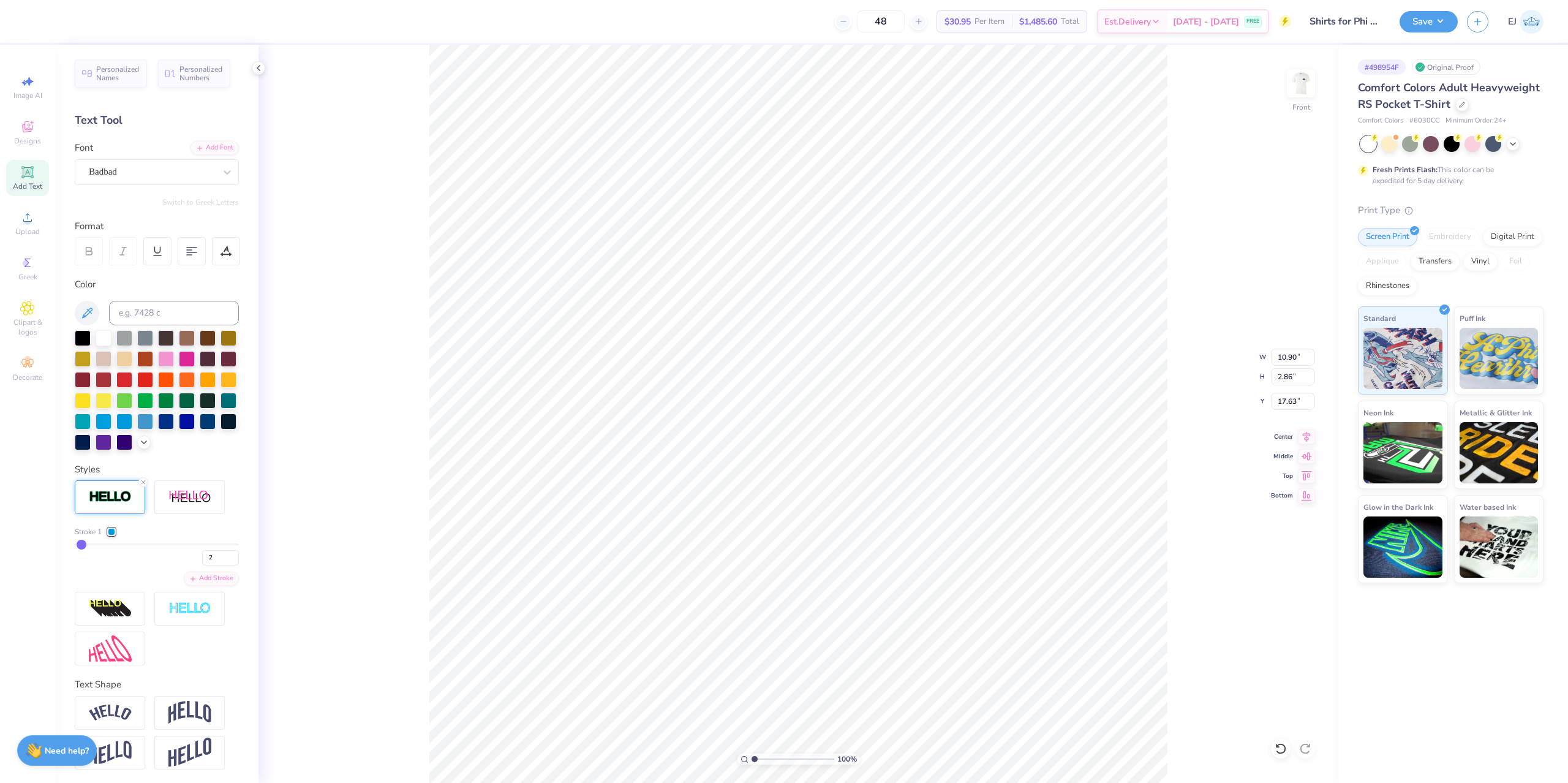
type input "2.83"
type input "17.65"
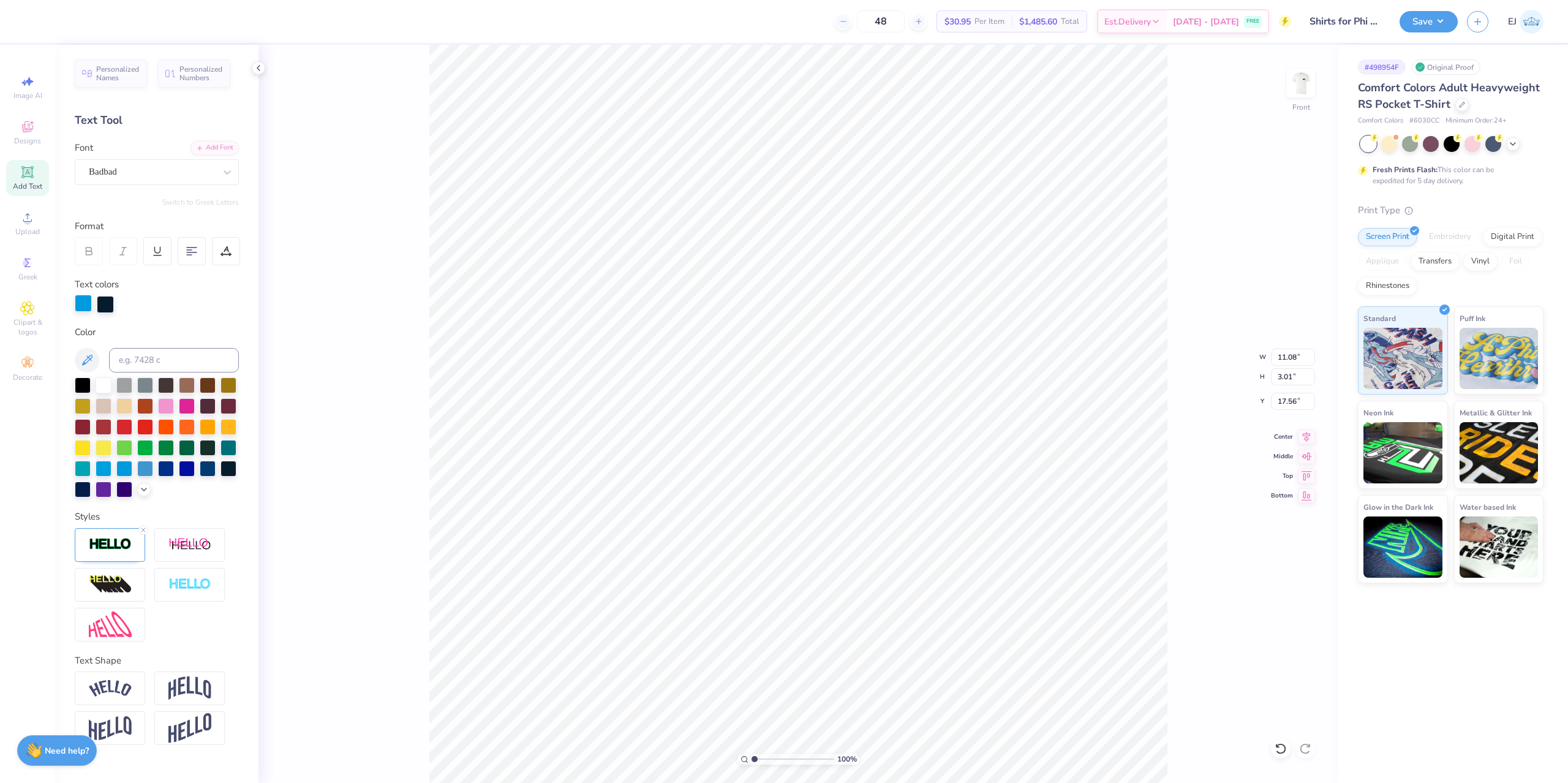
click at [90, 308] on div at bounding box center [83, 304] width 17 height 17
click at [132, 354] on input at bounding box center [174, 360] width 130 height 24
type input "296"
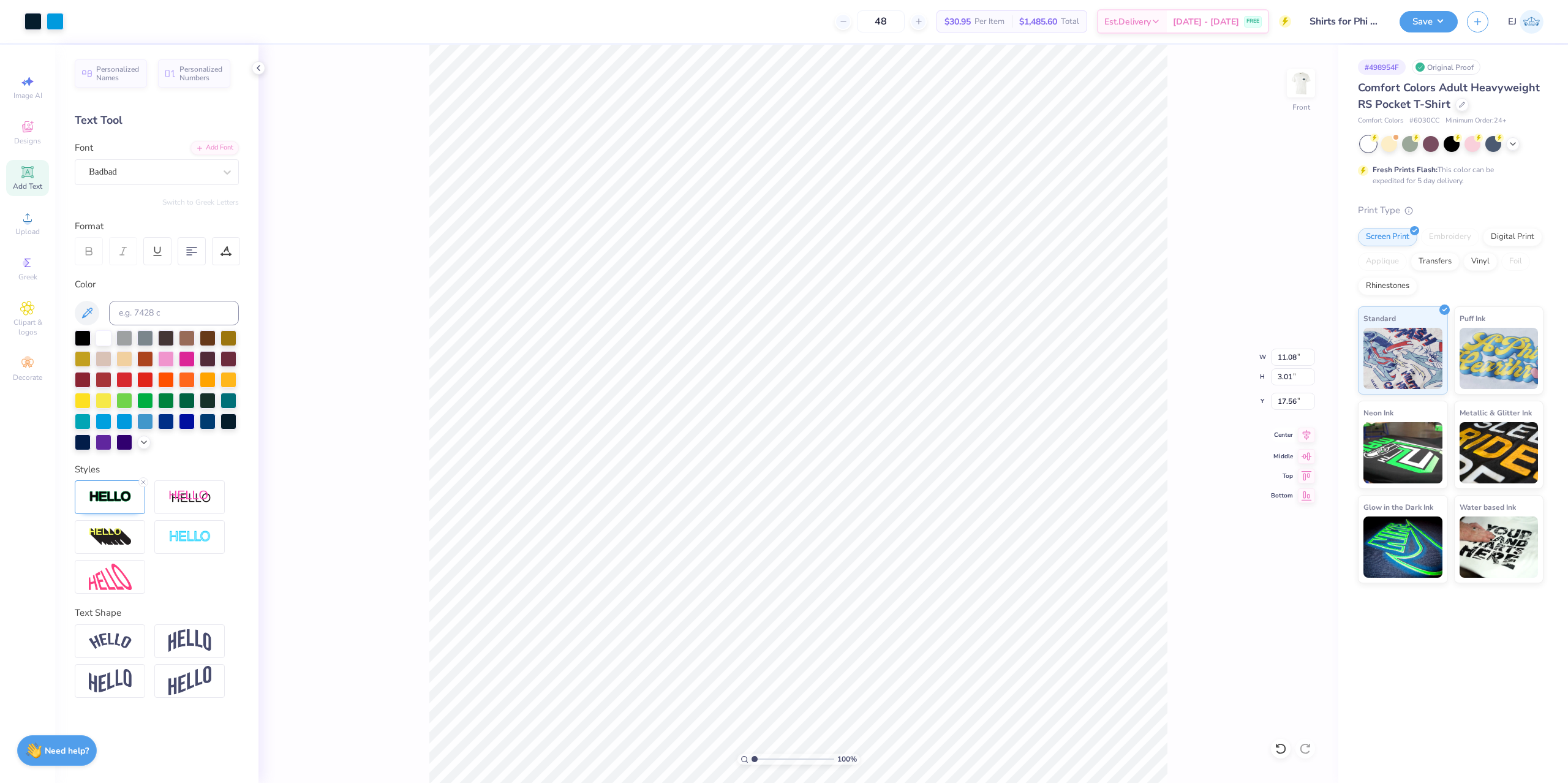
click at [1306, 432] on icon at bounding box center [1306, 435] width 17 height 15
type input "13.01"
type input "11.22"
type input "8.40"
click at [1308, 437] on icon at bounding box center [1307, 435] width 8 height 11
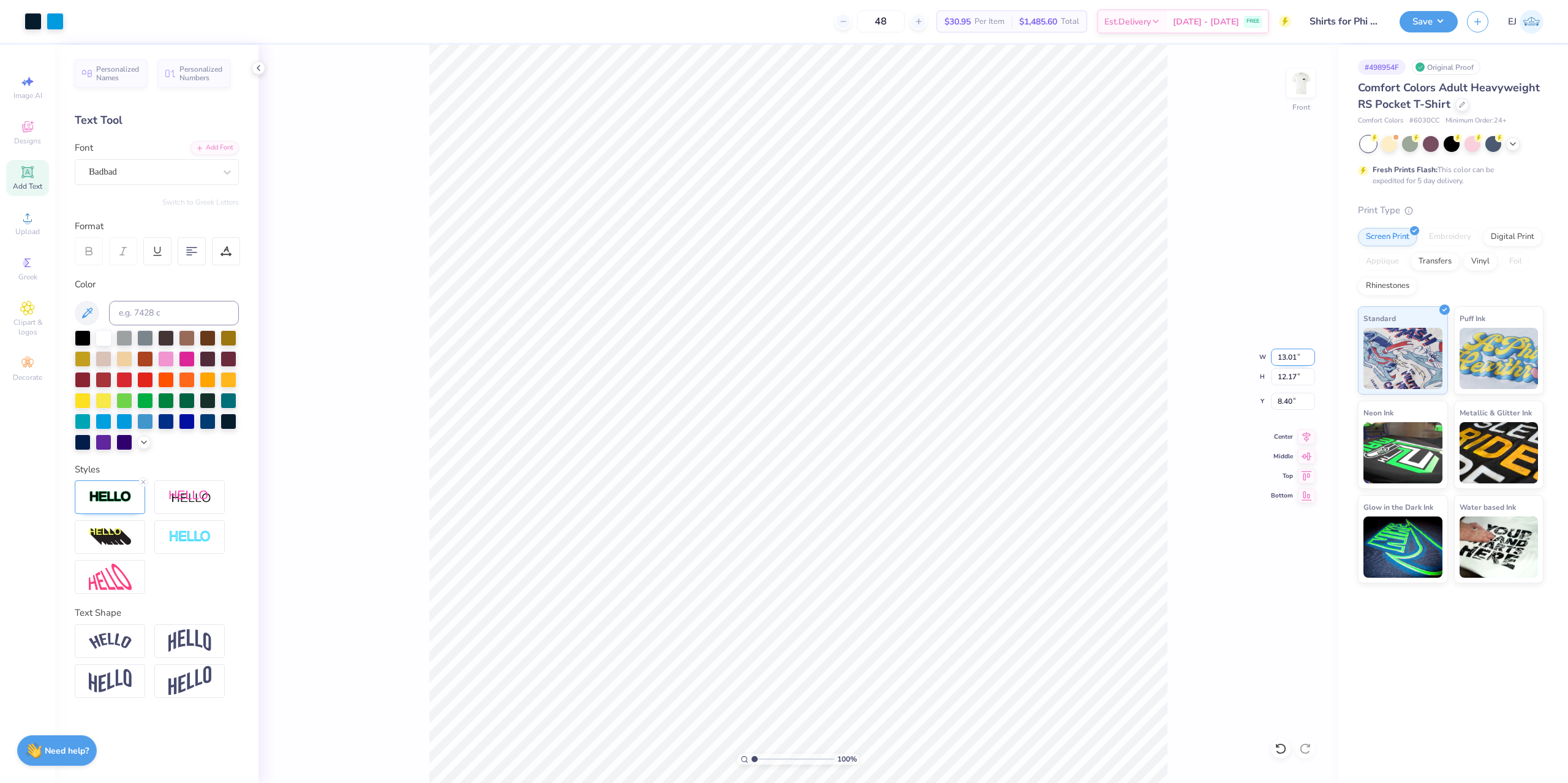
click at [1279, 359] on input "13.01" at bounding box center [1292, 357] width 44 height 17
type input "12.50"
type input "11.69"
type input "3.00"
click at [1455, 31] on div "Save" at bounding box center [1429, 22] width 58 height 21
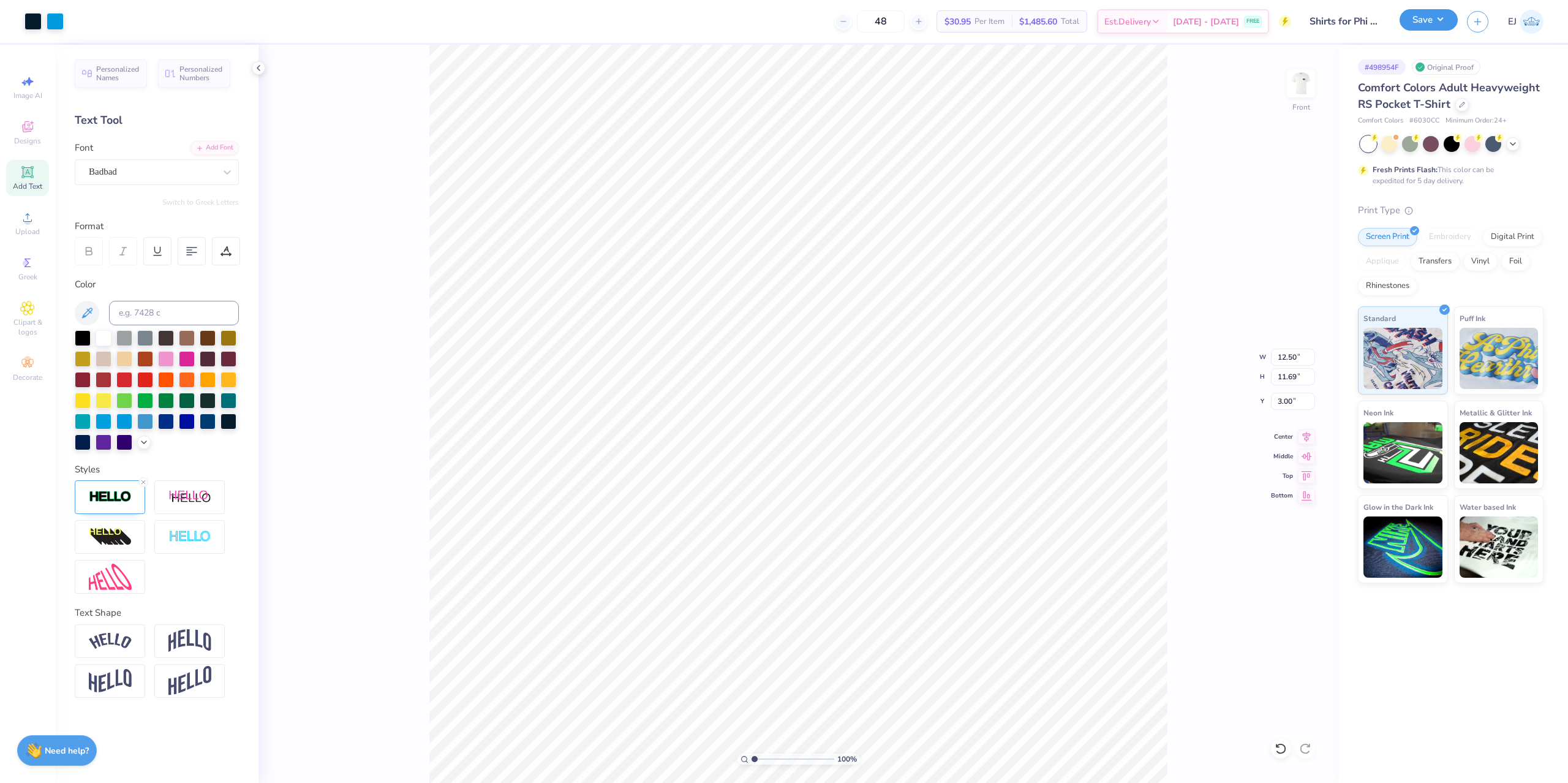
click at [1434, 21] on button "Save" at bounding box center [1429, 20] width 58 height 21
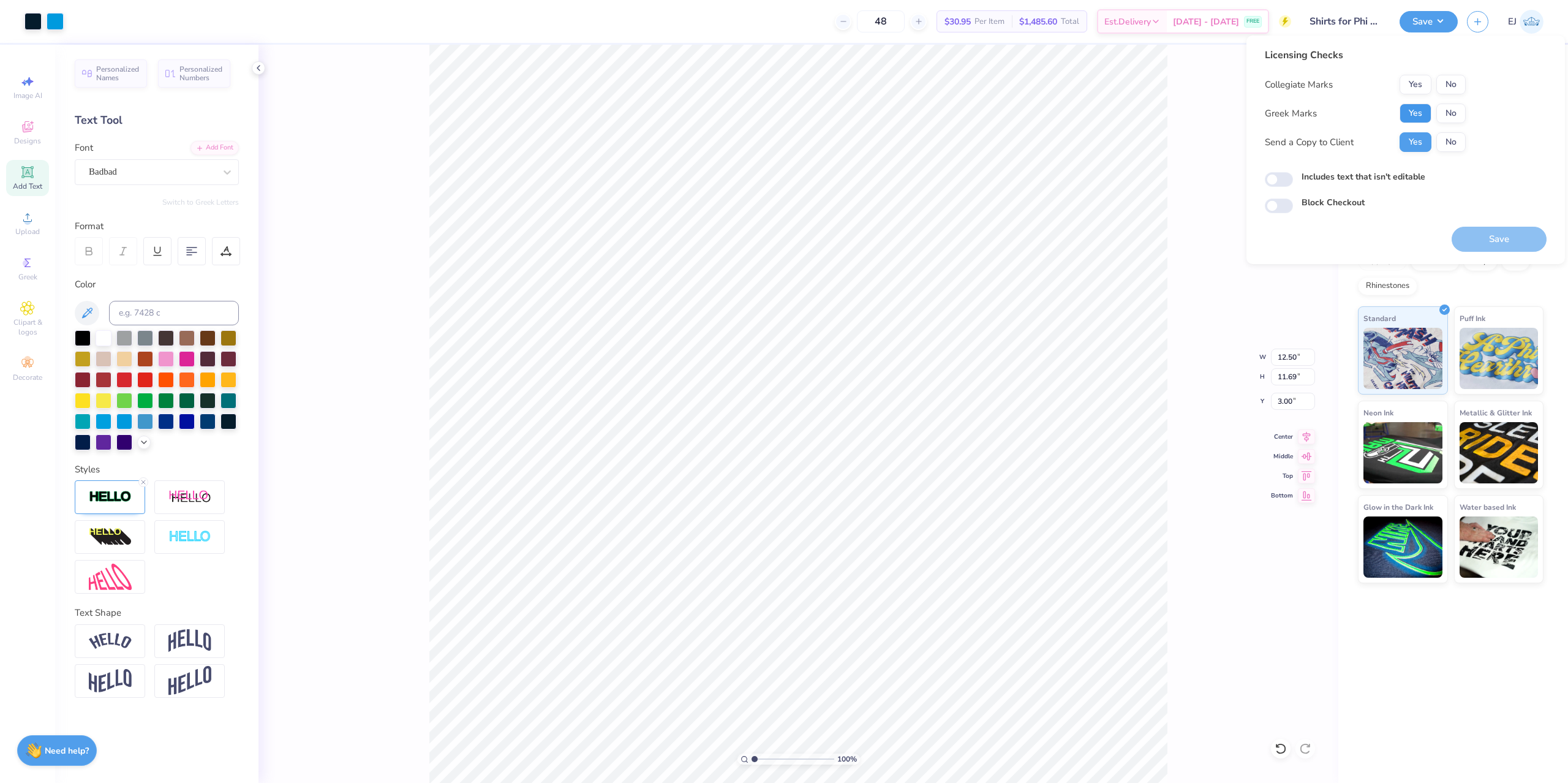
click at [1425, 112] on button "Yes" at bounding box center [1415, 114] width 32 height 20
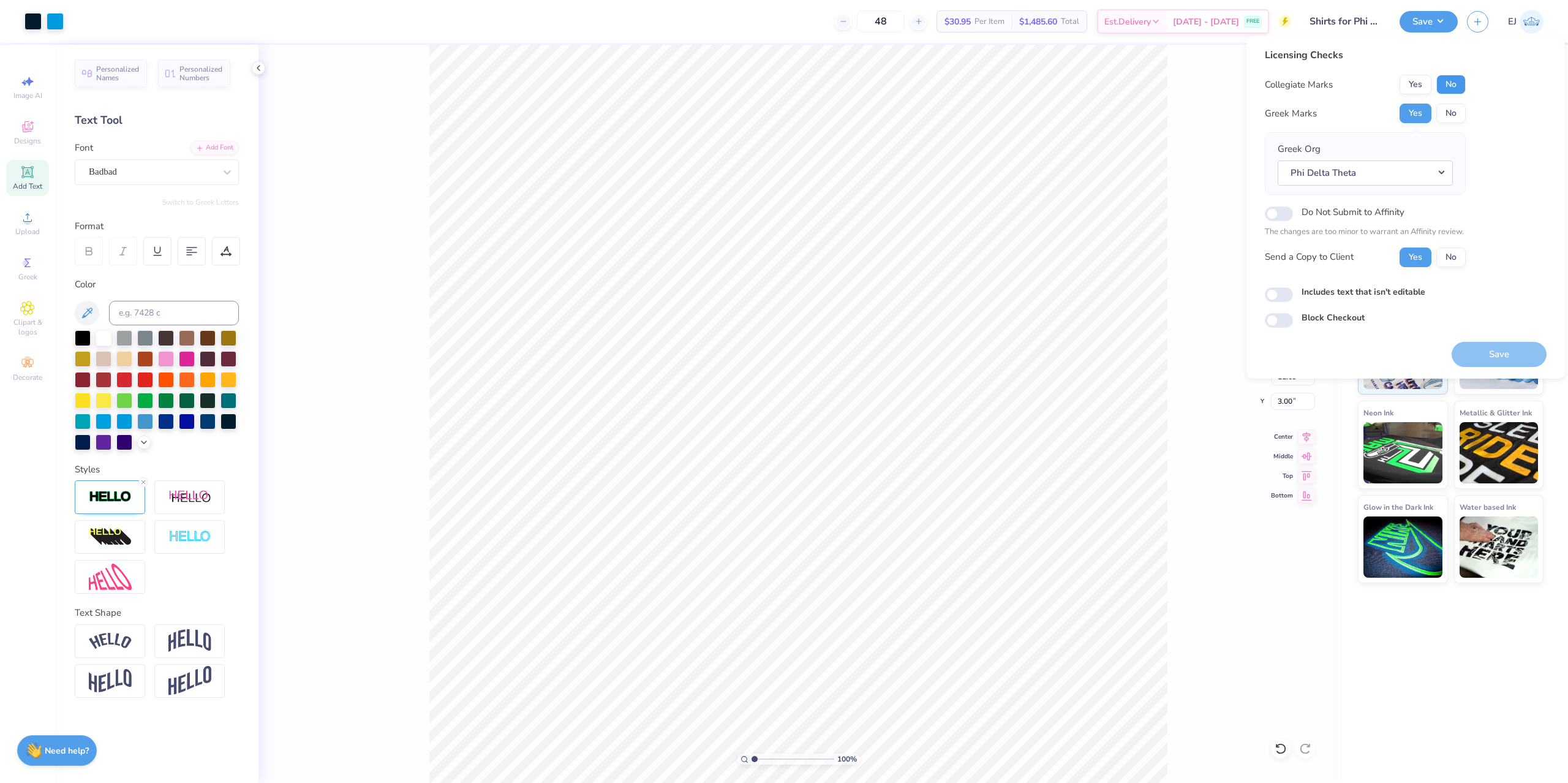
click at [1461, 88] on button "No" at bounding box center [1451, 85] width 29 height 20
click at [1356, 168] on button "Phi Delta Theta" at bounding box center [1365, 173] width 175 height 25
click at [1340, 360] on link "Alpha Delta Pi" at bounding box center [1365, 364] width 165 height 21
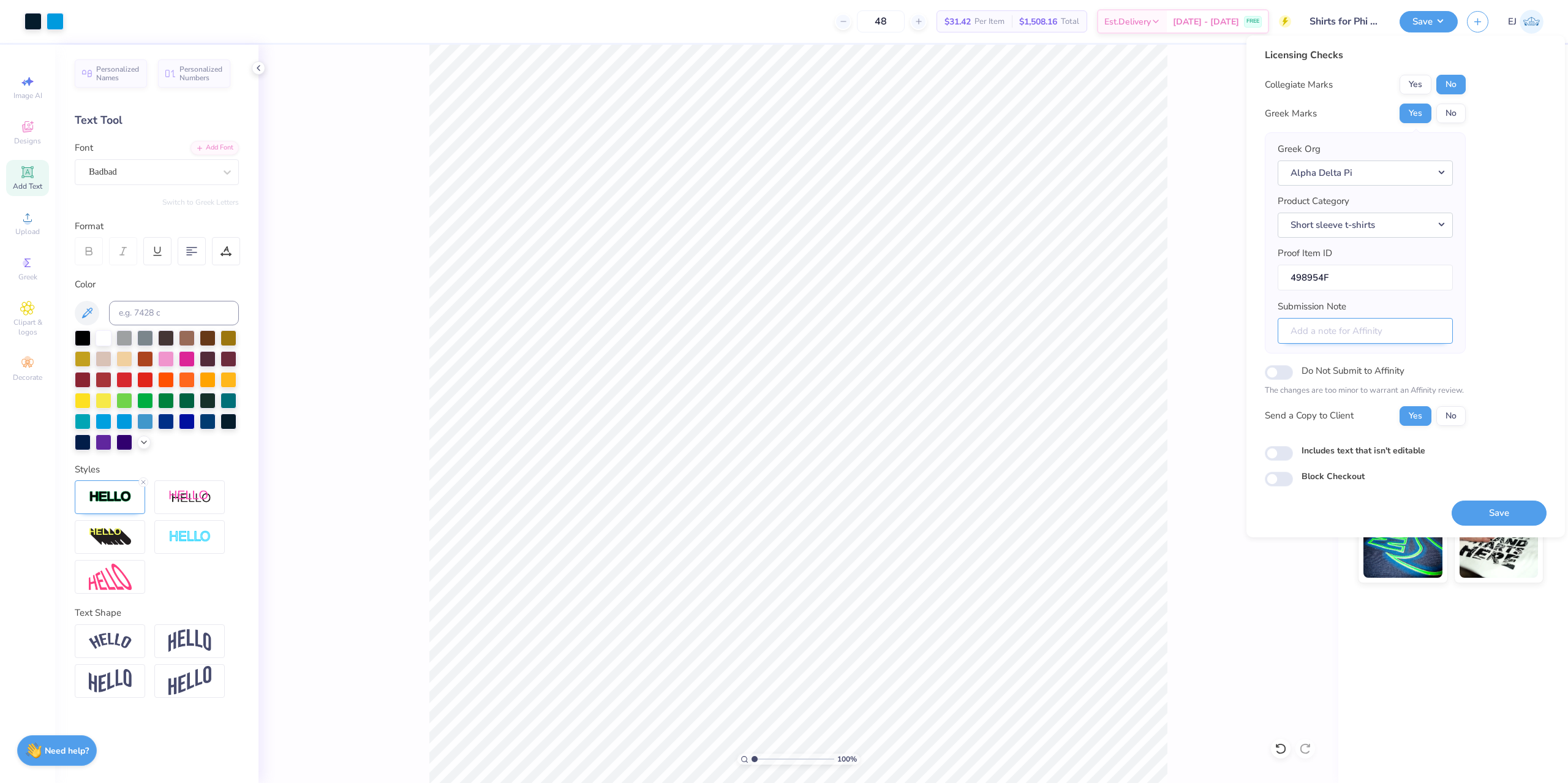
click at [1324, 325] on input "Submission Note" at bounding box center [1365, 331] width 175 height 26
type input "fall rush homecoming"
click at [1475, 507] on button "Save" at bounding box center [1499, 513] width 95 height 25
